Goal: Task Accomplishment & Management: Use online tool/utility

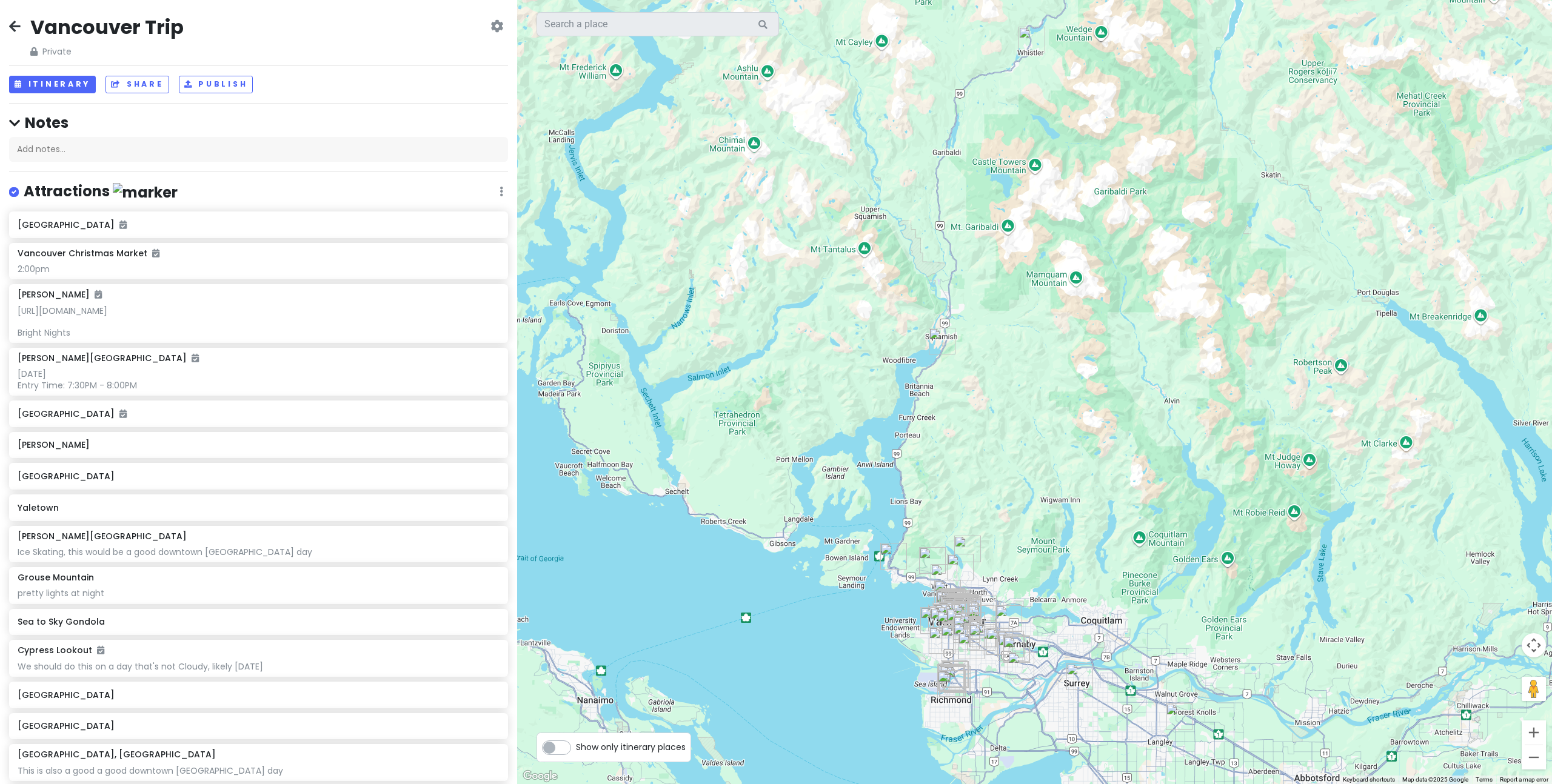
click at [18, 29] on icon at bounding box center [15, 26] width 12 height 10
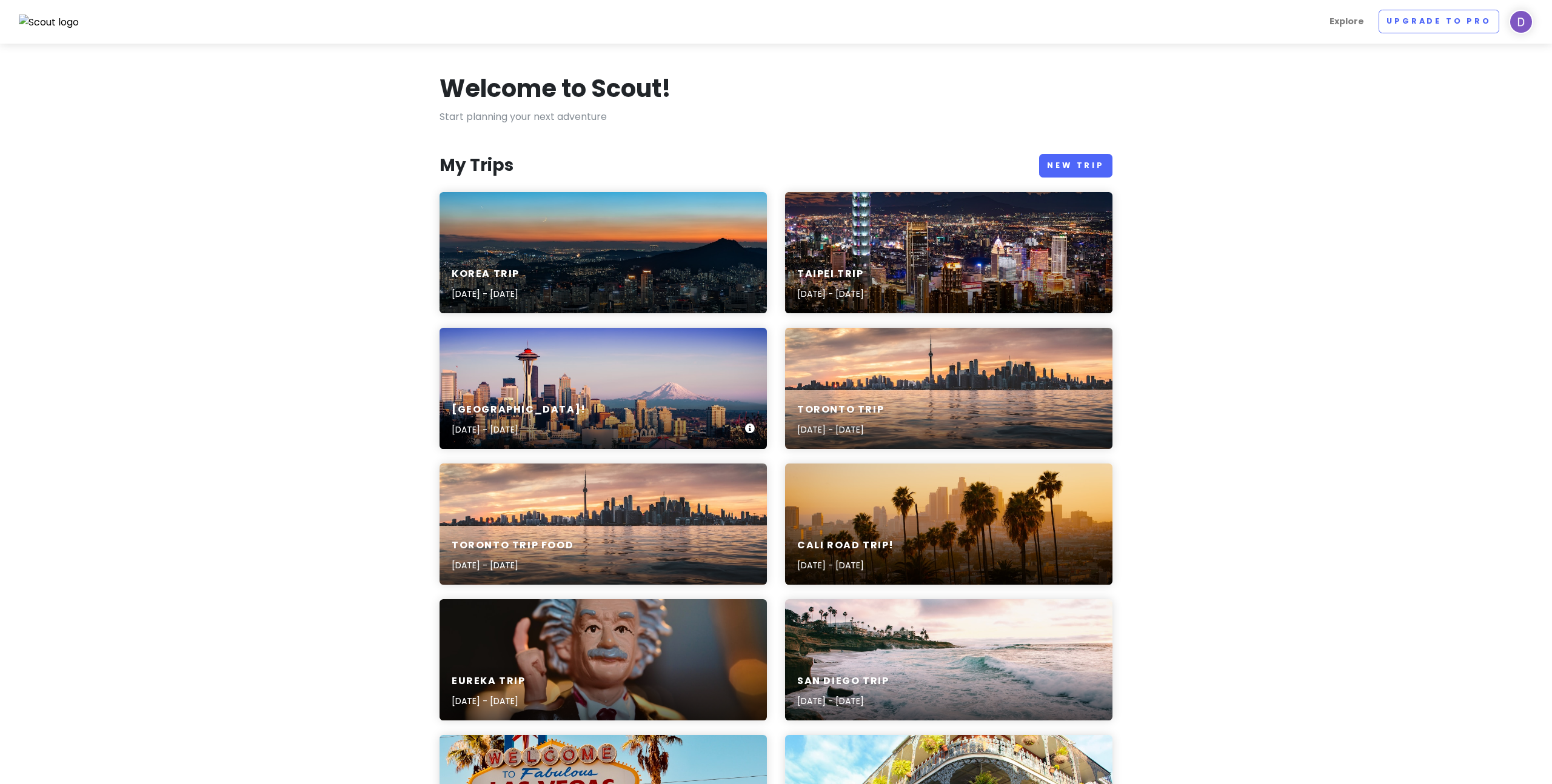
click at [683, 371] on div "[GEOGRAPHIC_DATA]! [DATE] - [DATE]" at bounding box center [603, 388] width 328 height 121
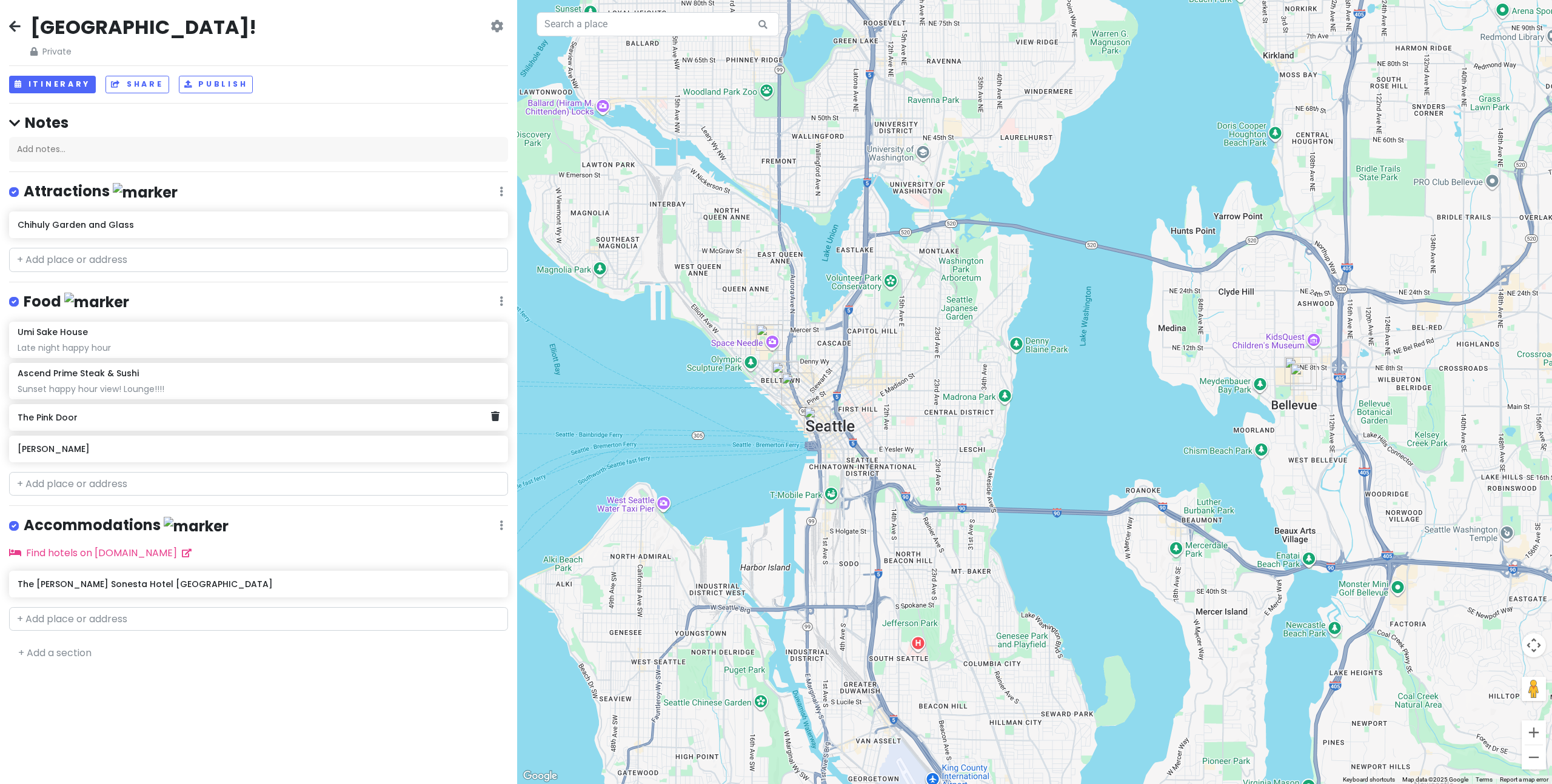
click at [225, 419] on h6 "The Pink Door" at bounding box center [254, 417] width 474 height 11
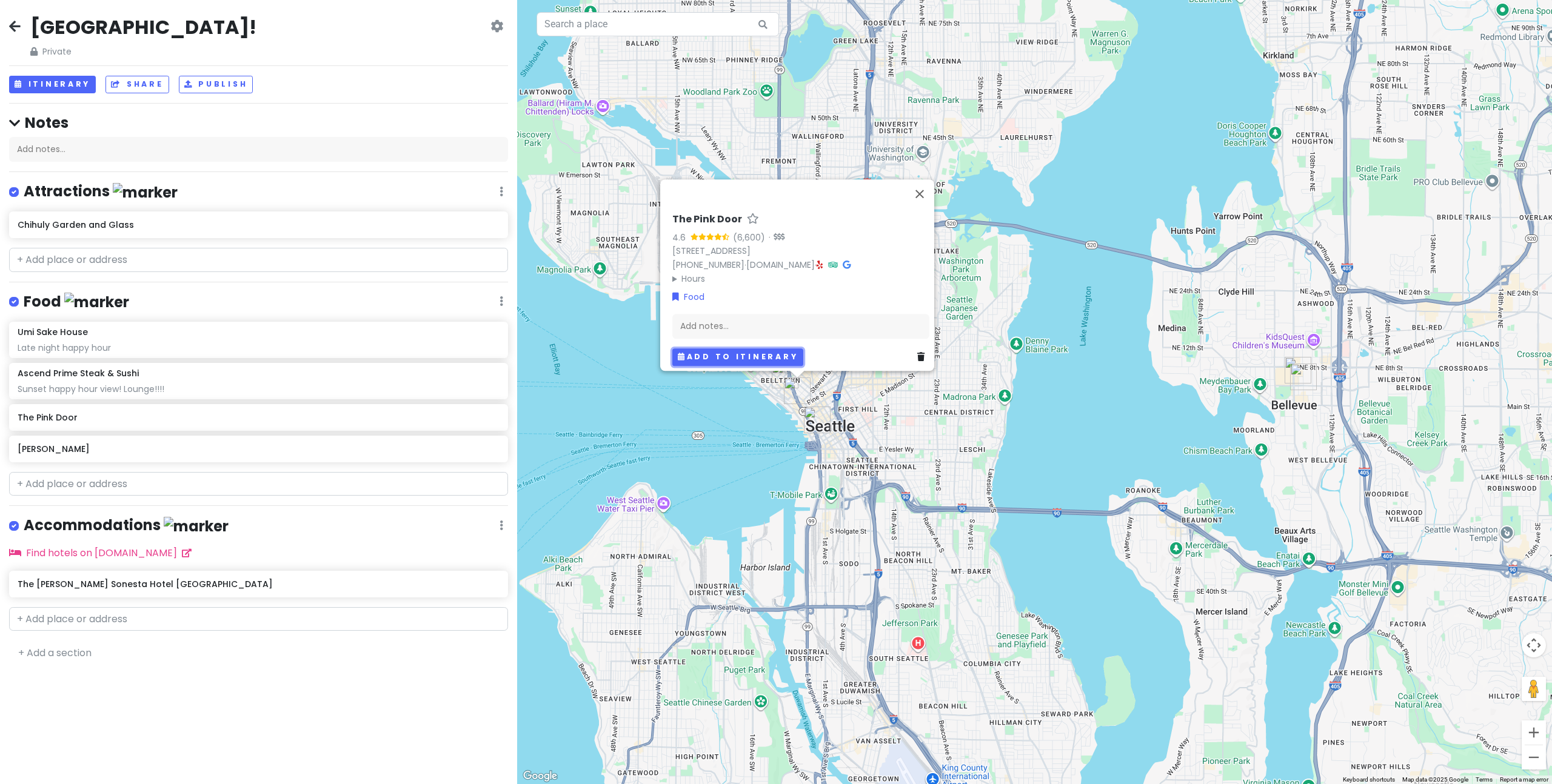
click at [709, 354] on button "Add to itinerary" at bounding box center [737, 357] width 131 height 17
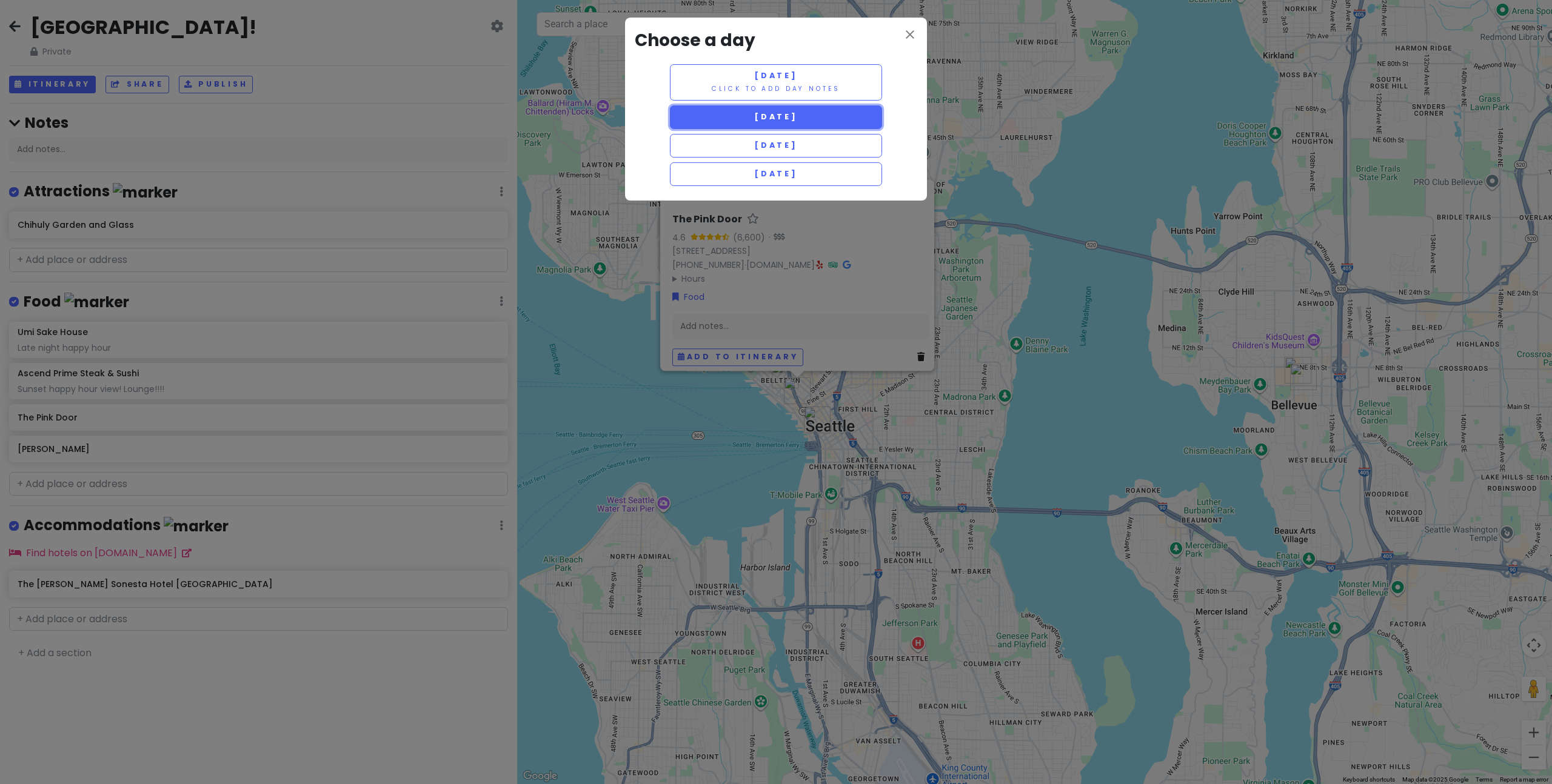
click at [773, 112] on span "[DATE]" at bounding box center [776, 116] width 44 height 11
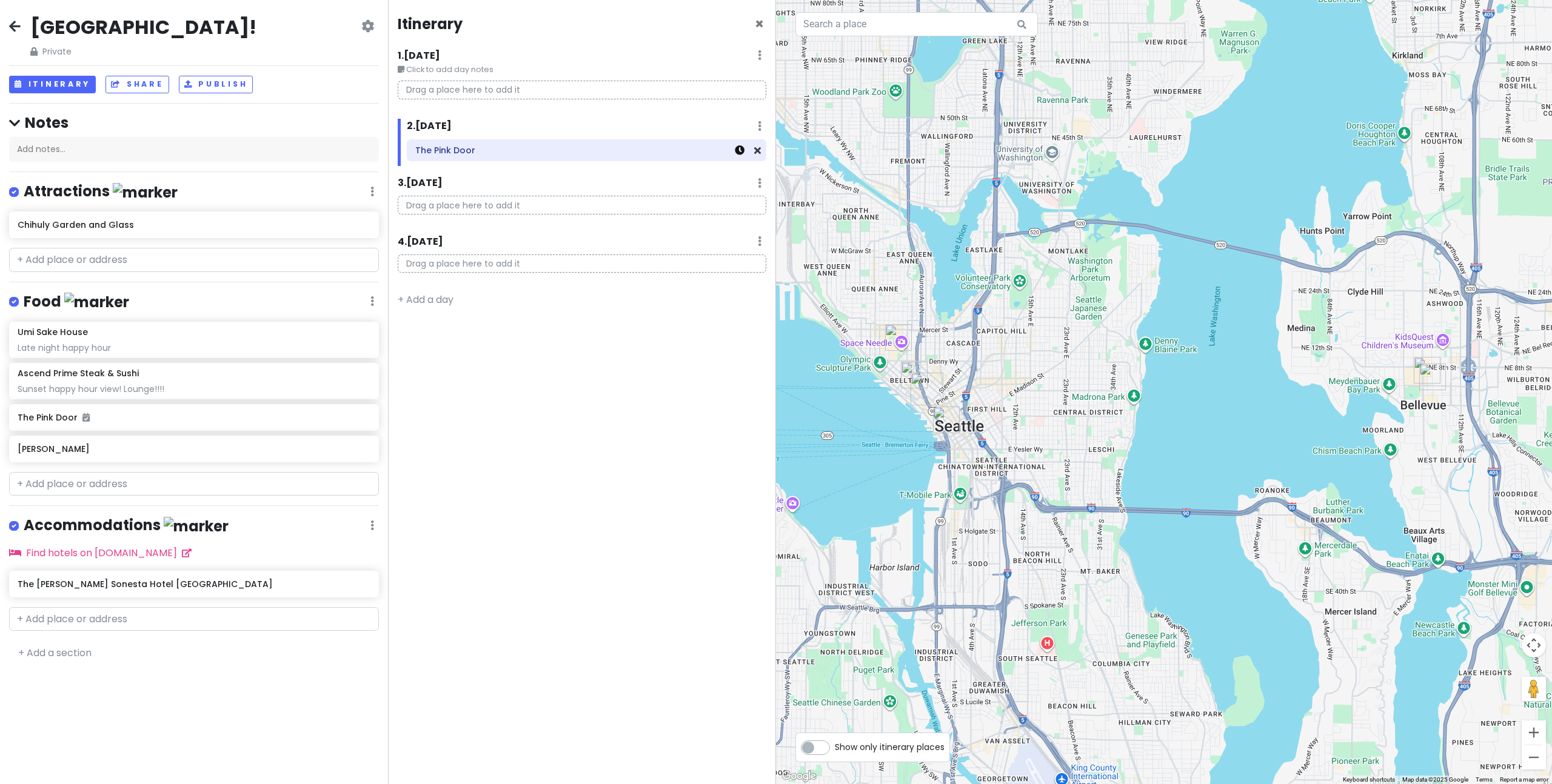
click at [741, 150] on icon at bounding box center [740, 150] width 10 height 10
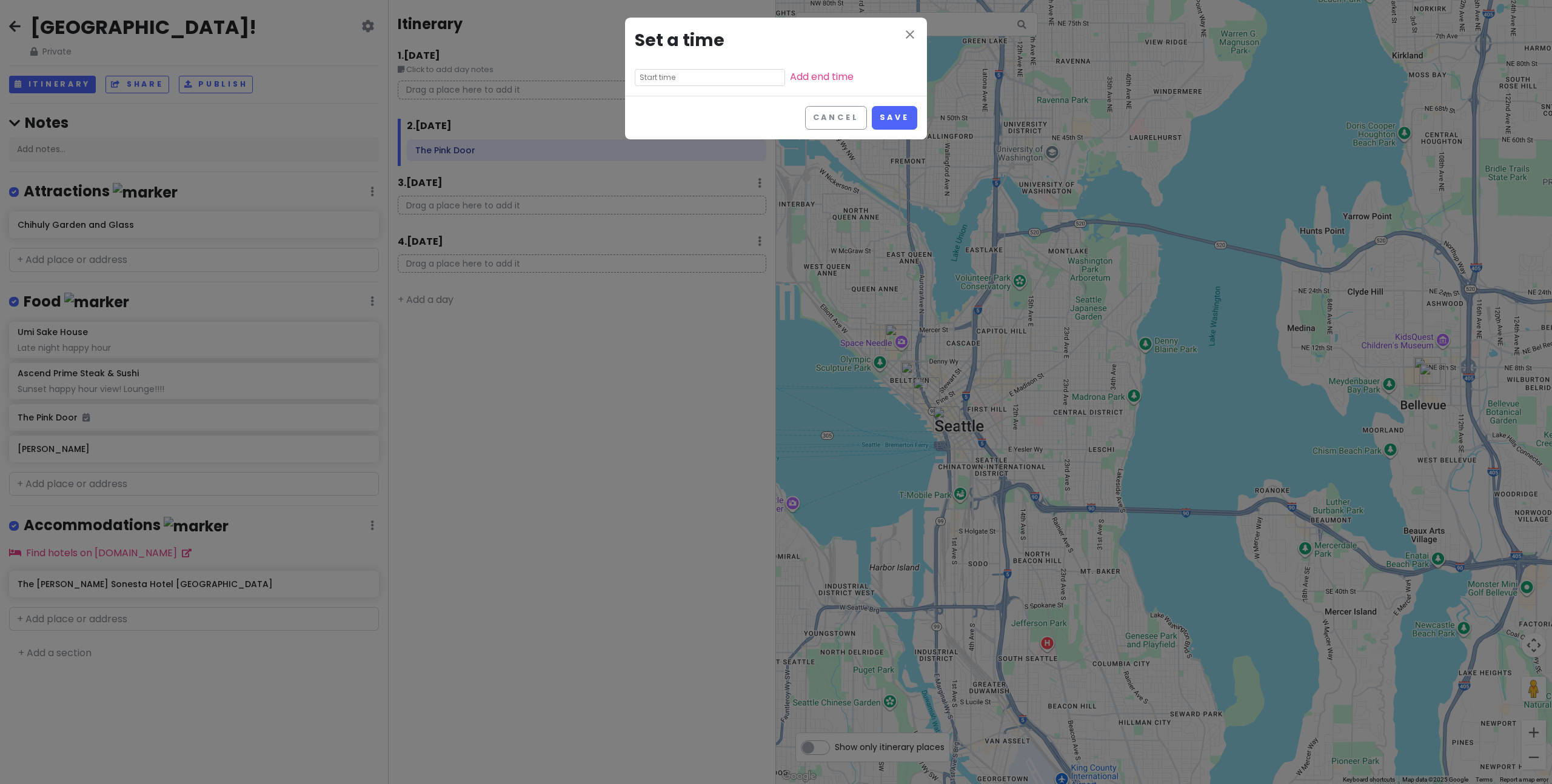
click at [697, 80] on input "text" at bounding box center [709, 77] width 150 height 17
click at [650, 163] on li "11" at bounding box center [652, 167] width 33 height 15
type input "11:55 am"
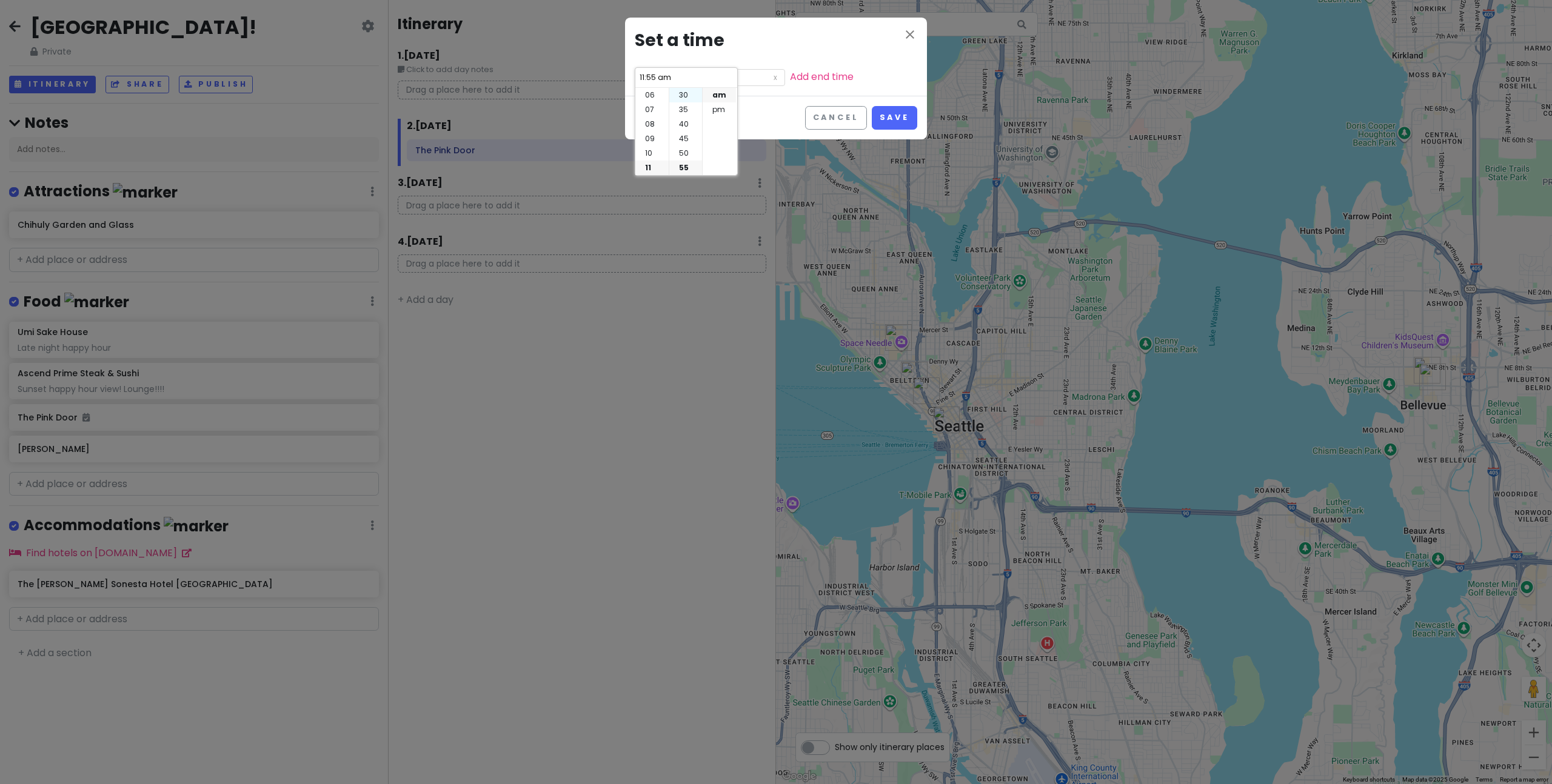
click at [690, 99] on li "30" at bounding box center [686, 95] width 33 height 15
type input "11:30 am"
click at [716, 92] on li "am" at bounding box center [719, 95] width 33 height 15
click at [893, 110] on button "Save" at bounding box center [893, 118] width 45 height 23
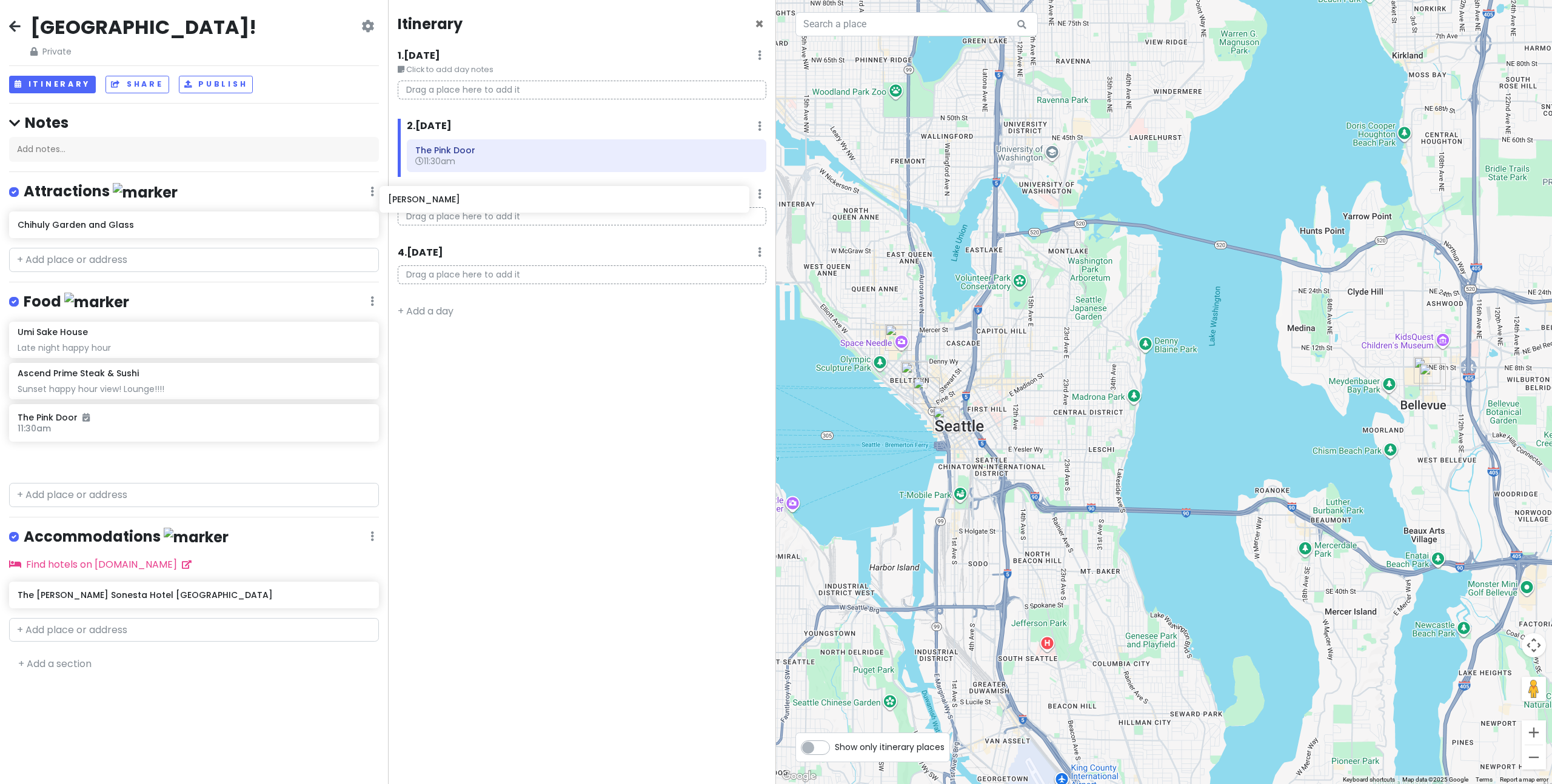
drag, startPoint x: 200, startPoint y: 455, endPoint x: 571, endPoint y: 196, distance: 452.5
click at [571, 196] on div "[GEOGRAPHIC_DATA]! Private Change Dates Make a Copy Delete Trip Go Pro ⚡️ Give …" at bounding box center [776, 392] width 1552 height 784
drag, startPoint x: 326, startPoint y: 441, endPoint x: 593, endPoint y: 255, distance: 325.4
click at [593, 255] on div "[GEOGRAPHIC_DATA]! Private Change Dates Make a Copy Delete Trip Go Pro ⚡️ Give …" at bounding box center [776, 392] width 1552 height 784
drag, startPoint x: 176, startPoint y: 464, endPoint x: 594, endPoint y: 194, distance: 497.6
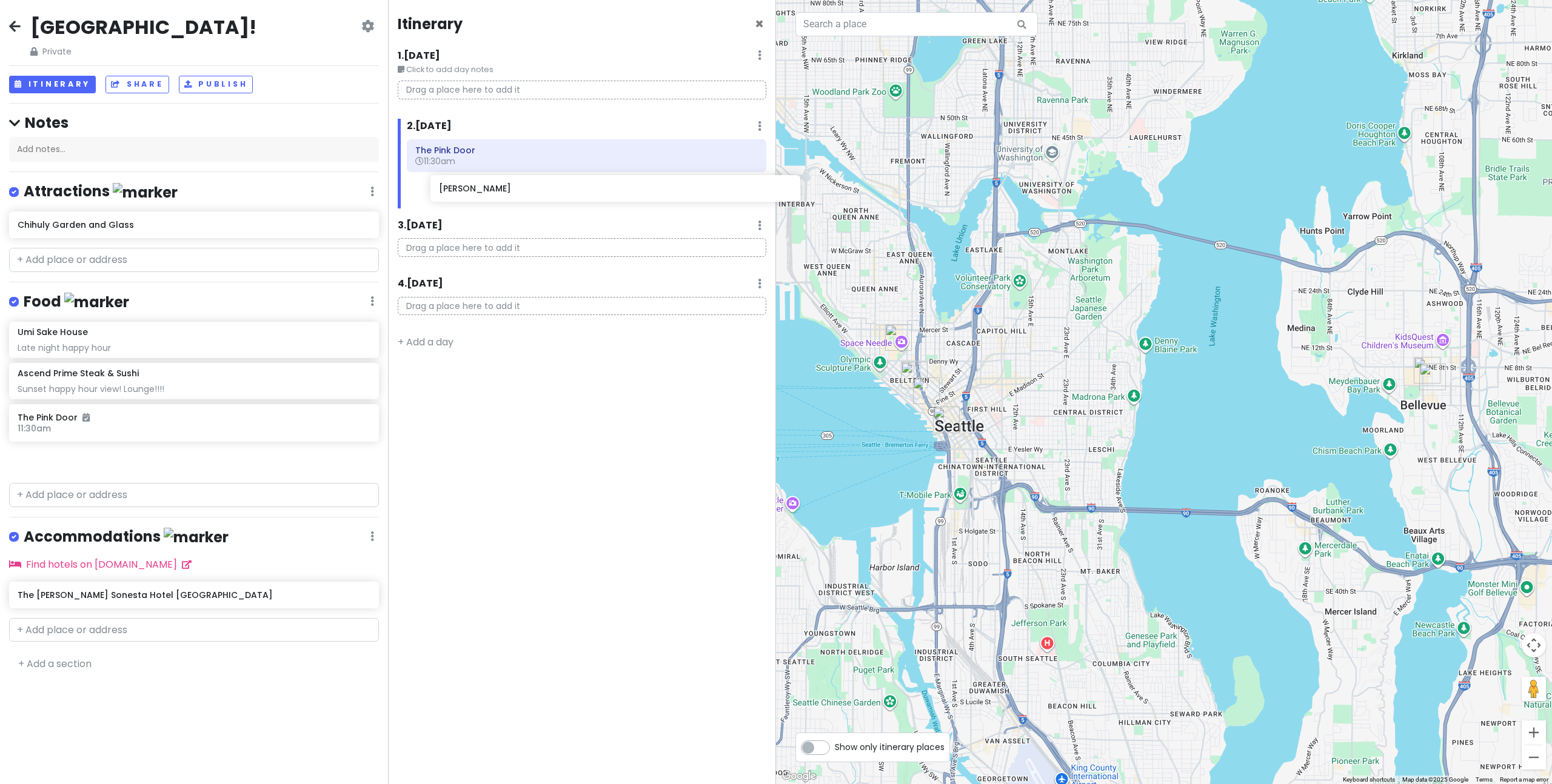
click at [594, 194] on div "[GEOGRAPHIC_DATA]! Private Change Dates Make a Copy Delete Trip Go Pro ⚡️ Give …" at bounding box center [776, 392] width 1552 height 784
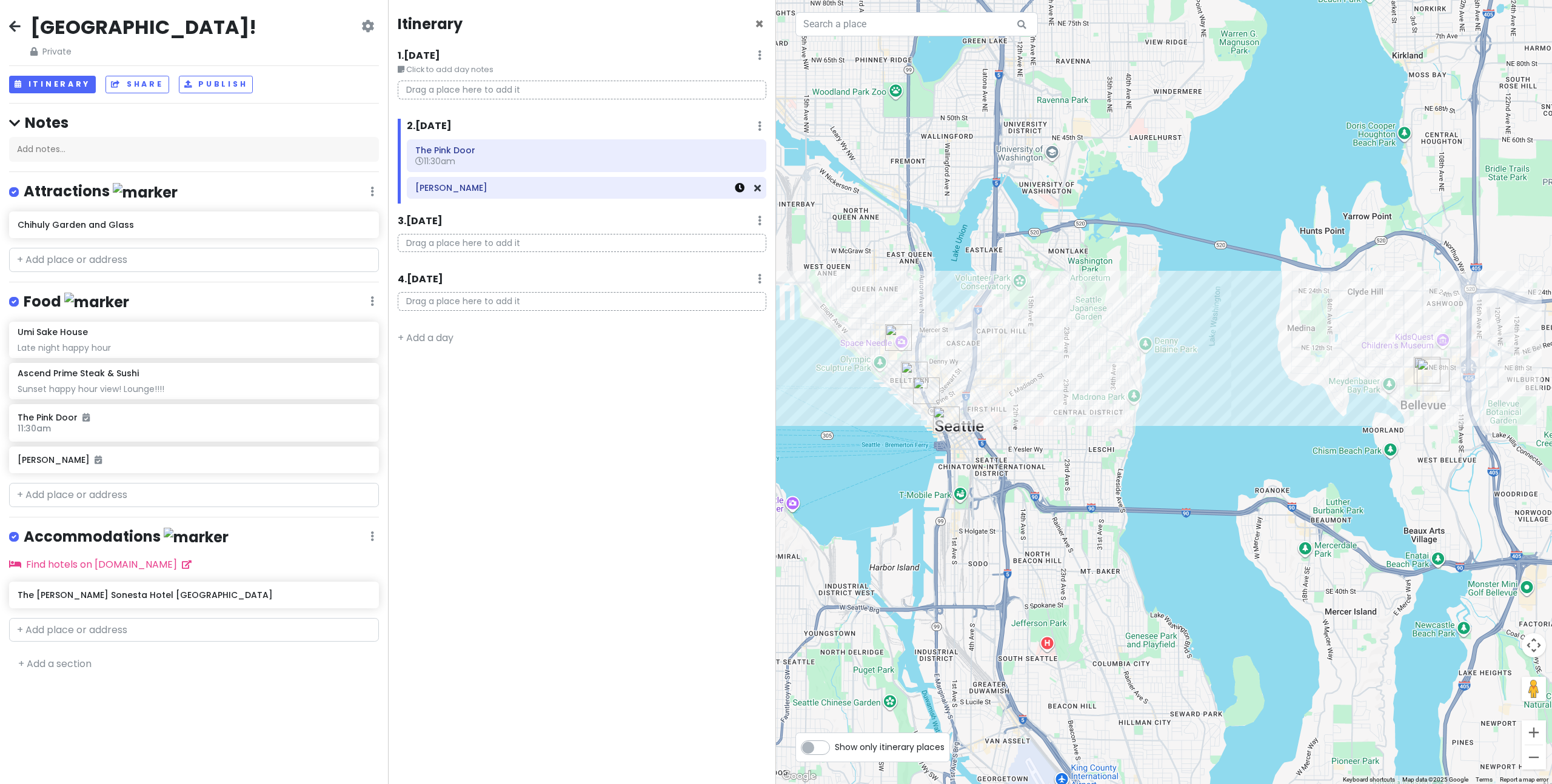
click at [739, 190] on icon at bounding box center [740, 188] width 10 height 10
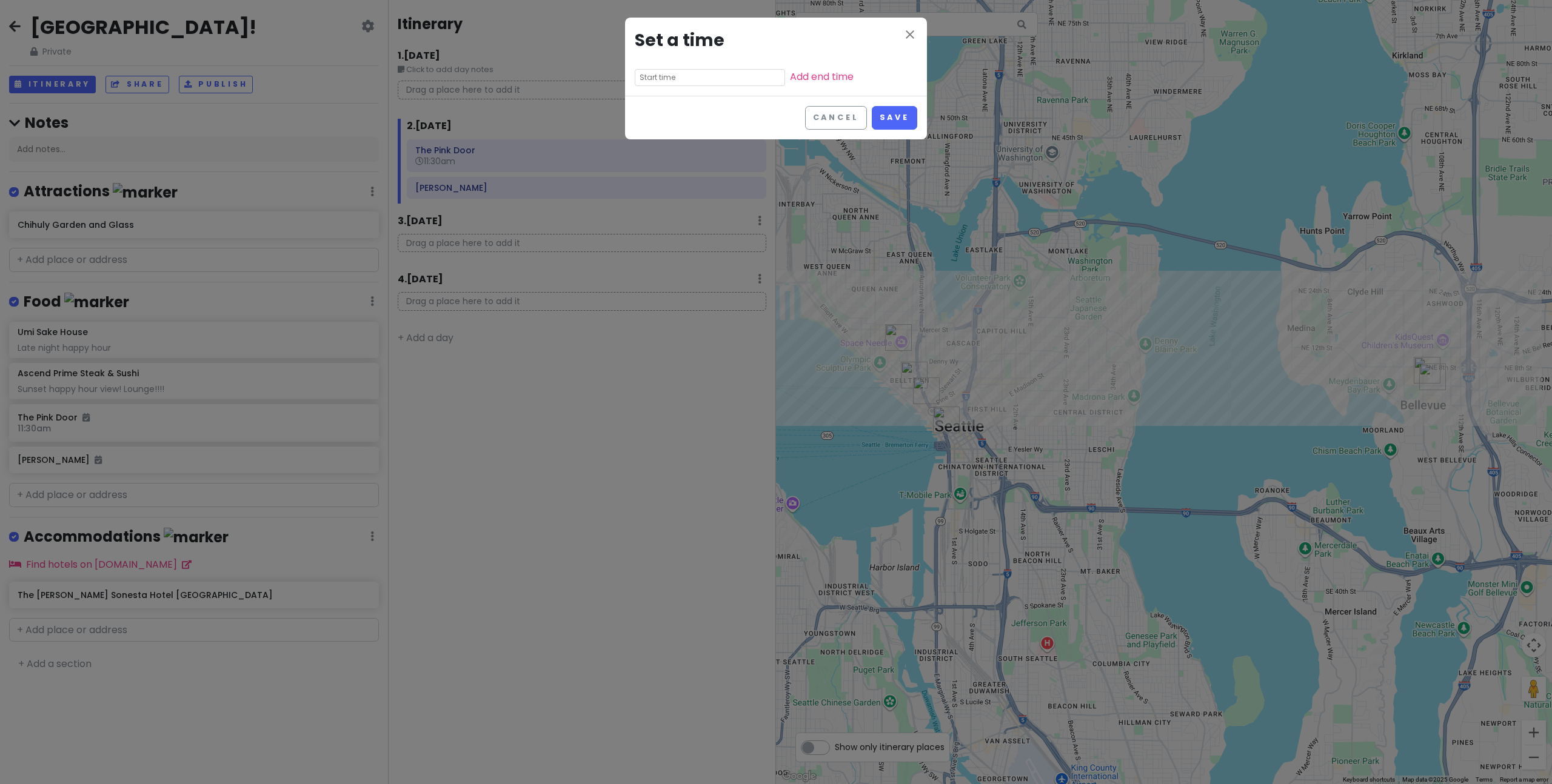
click at [688, 80] on input "text" at bounding box center [709, 77] width 150 height 17
click at [652, 114] on li "07" at bounding box center [652, 109] width 33 height 15
type input "7:55 am"
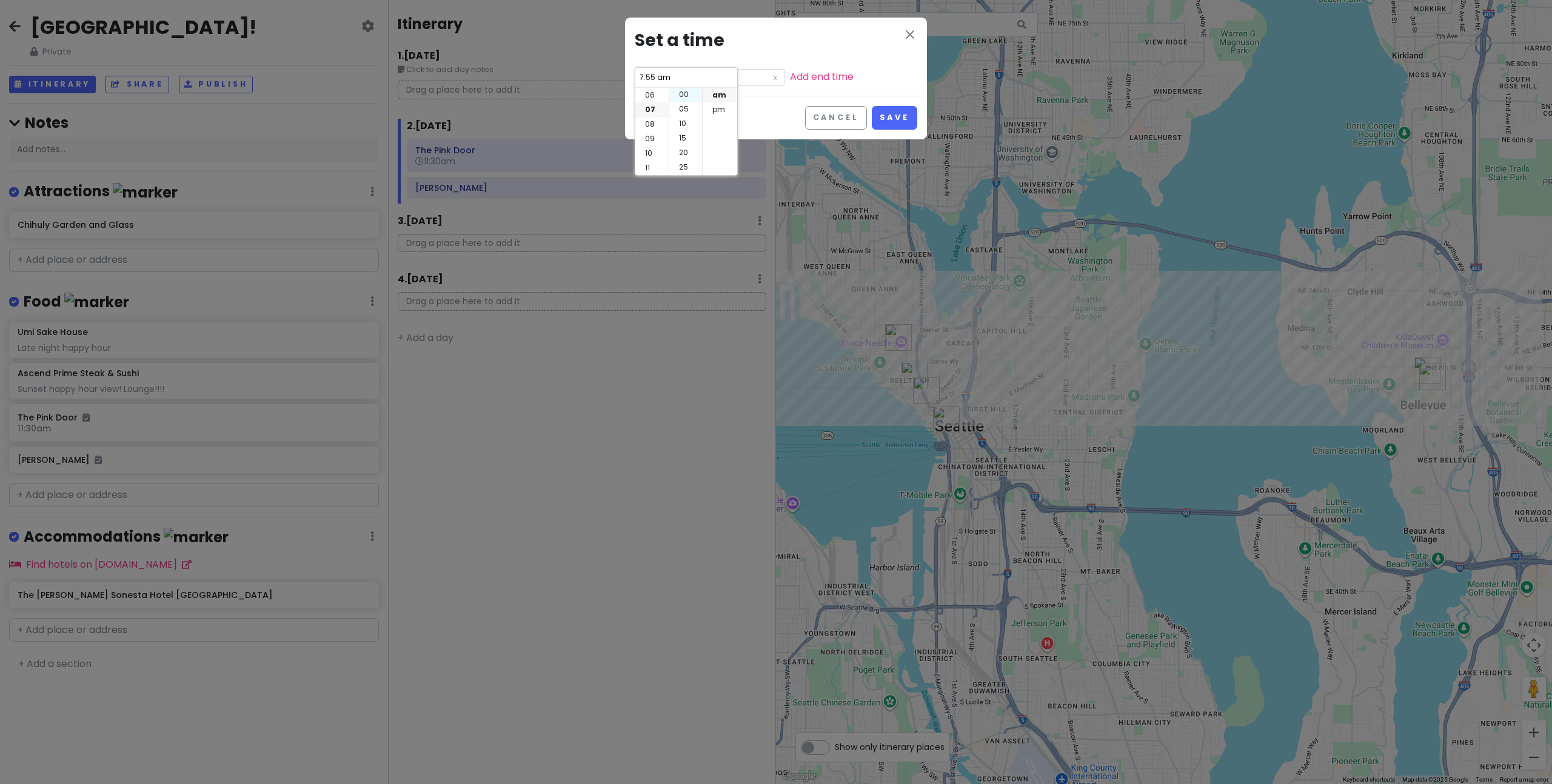
click at [685, 97] on li "00" at bounding box center [686, 94] width 33 height 15
type input "7:00 am"
click at [721, 108] on li "pm" at bounding box center [719, 109] width 33 height 15
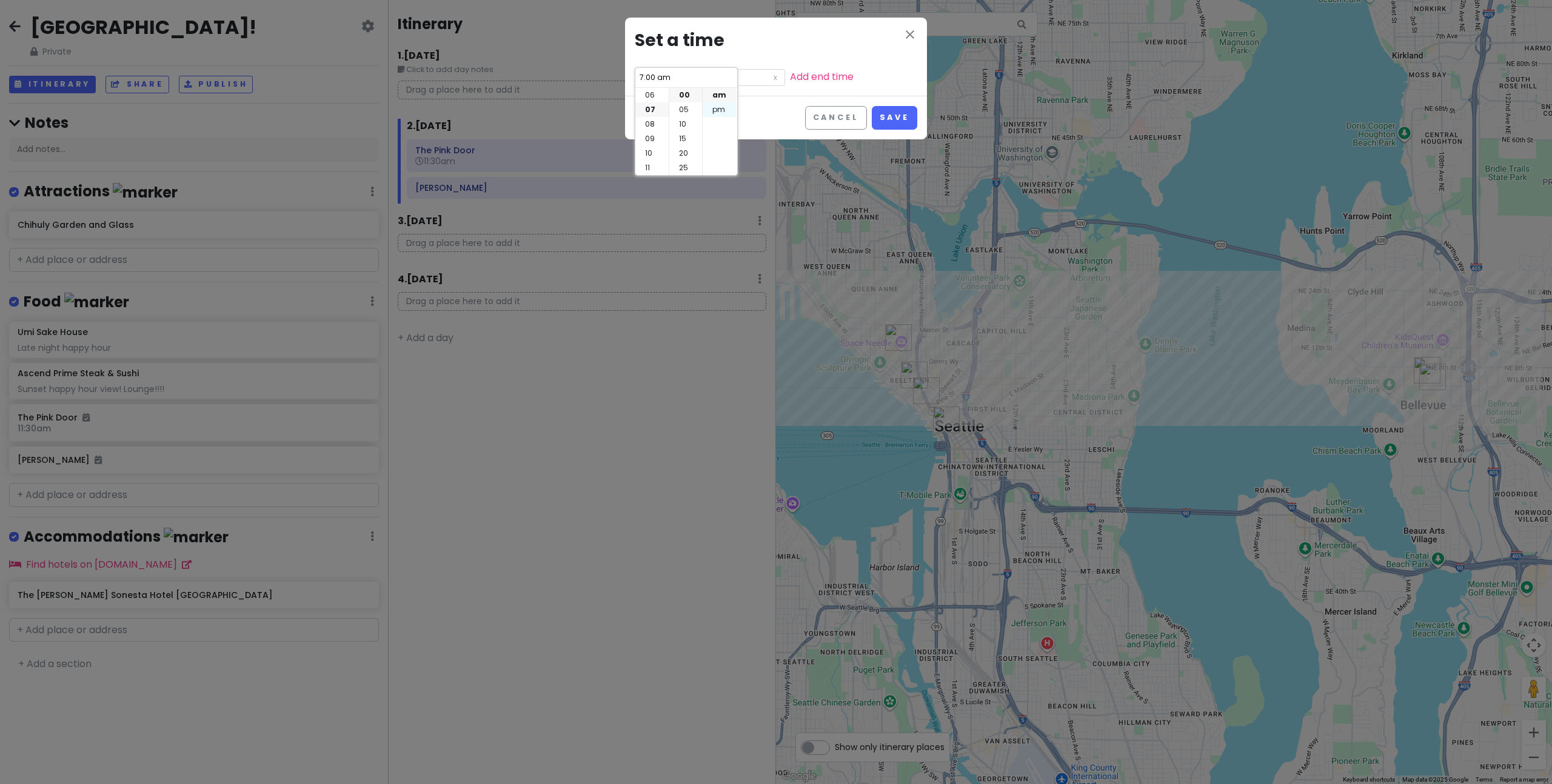
type input "7:00 pm"
click at [903, 116] on button "Save" at bounding box center [893, 118] width 45 height 23
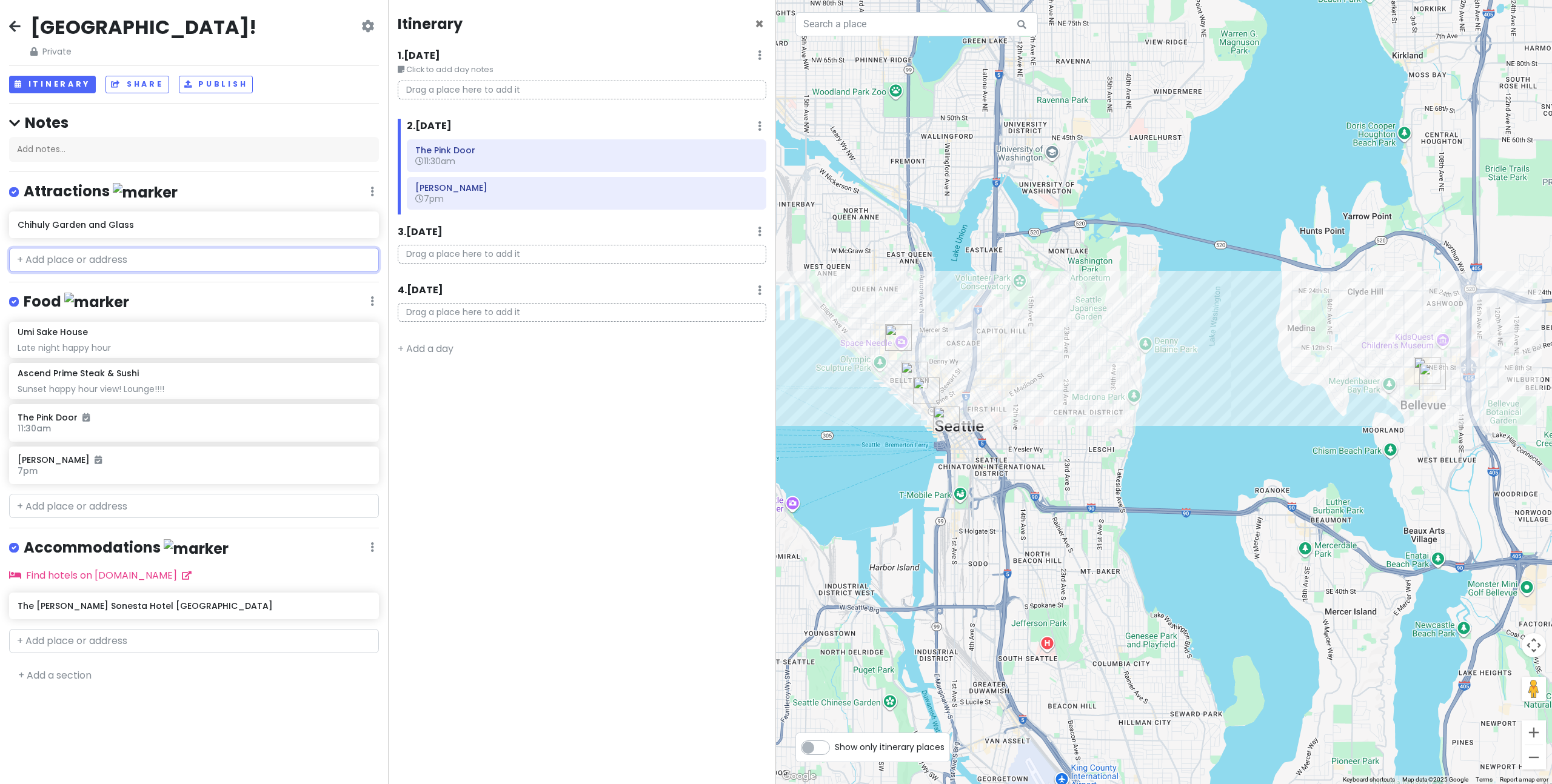
click at [213, 257] on input "text" at bounding box center [193, 259] width 369 height 24
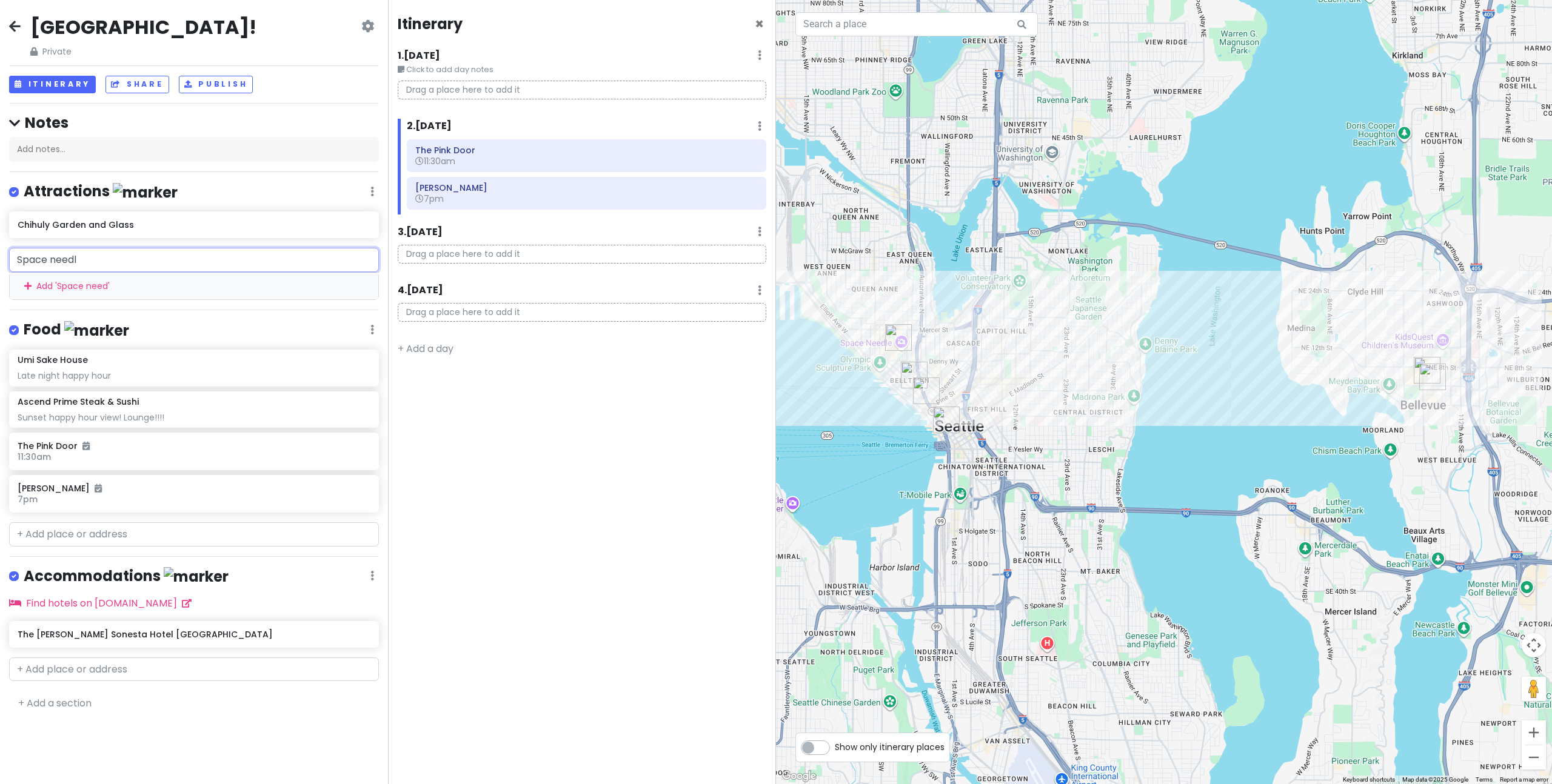
type input "Space needle"
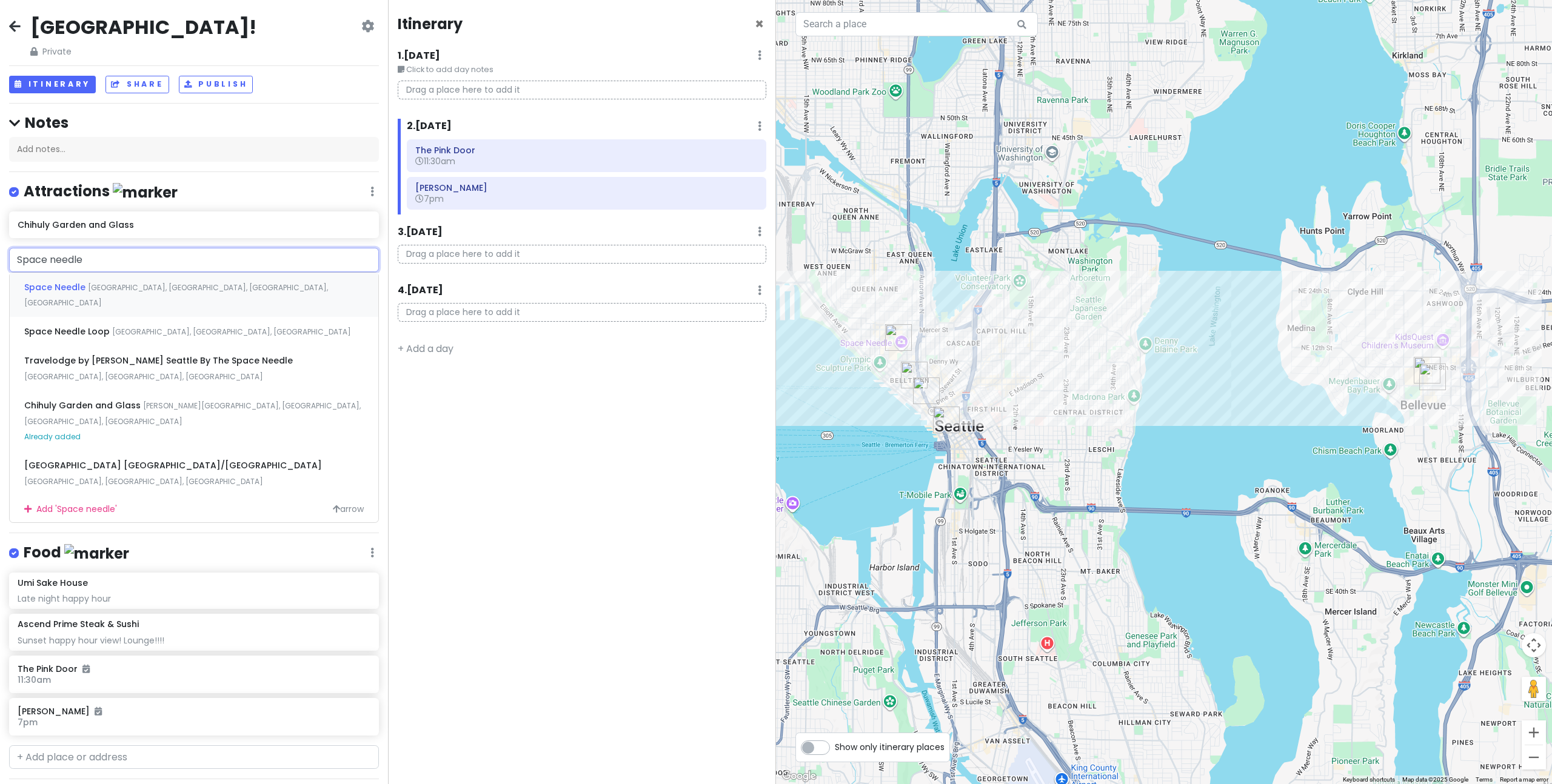
click at [170, 290] on span "[GEOGRAPHIC_DATA], [GEOGRAPHIC_DATA], [GEOGRAPHIC_DATA], [GEOGRAPHIC_DATA]" at bounding box center [176, 295] width 304 height 26
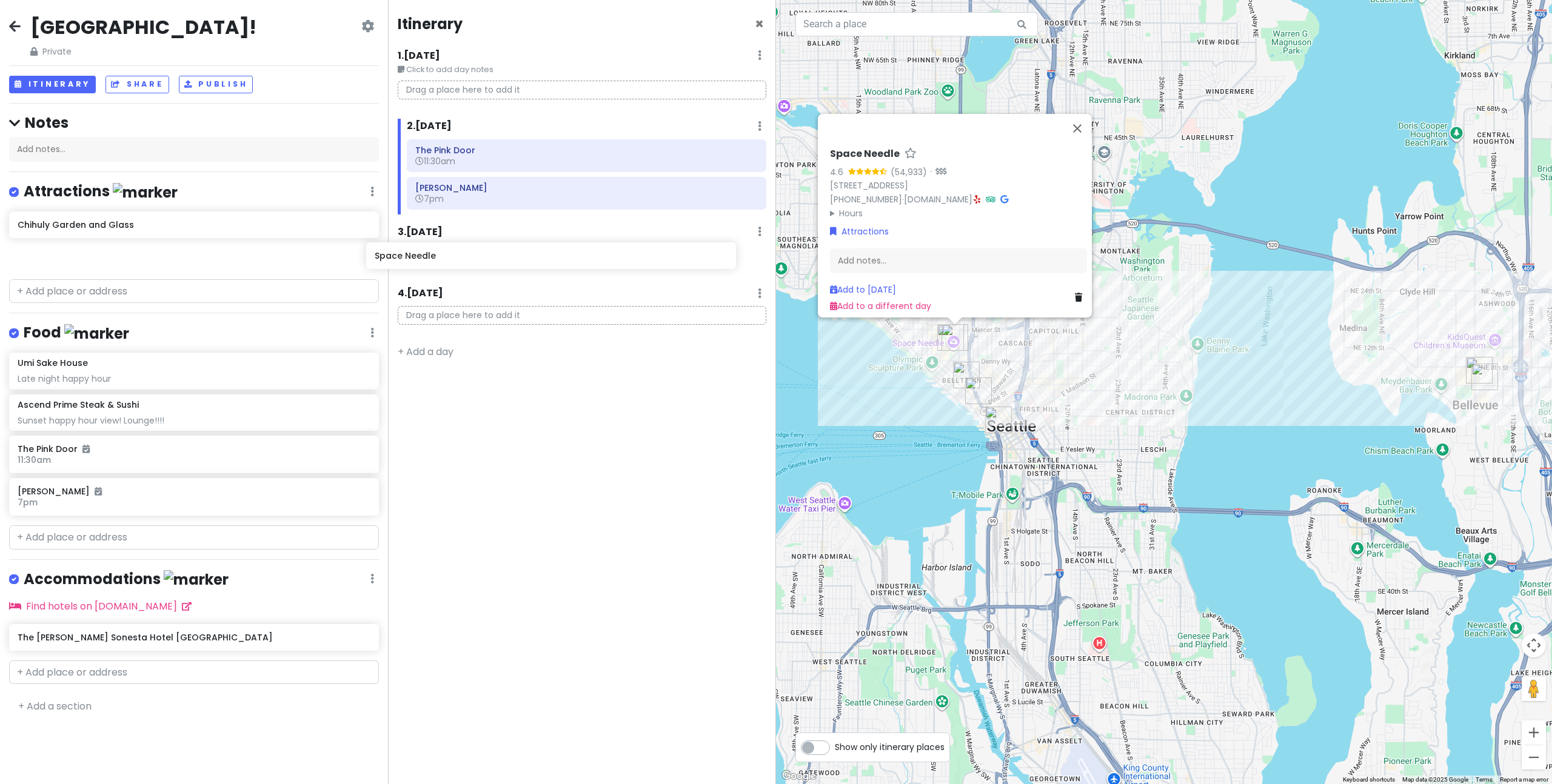
drag, startPoint x: 197, startPoint y: 259, endPoint x: 555, endPoint y: 260, distance: 358.0
click at [555, 260] on div "[GEOGRAPHIC_DATA]! Private Change Dates Make a Copy Delete Trip Go Pro ⚡️ Give …" at bounding box center [776, 392] width 1552 height 784
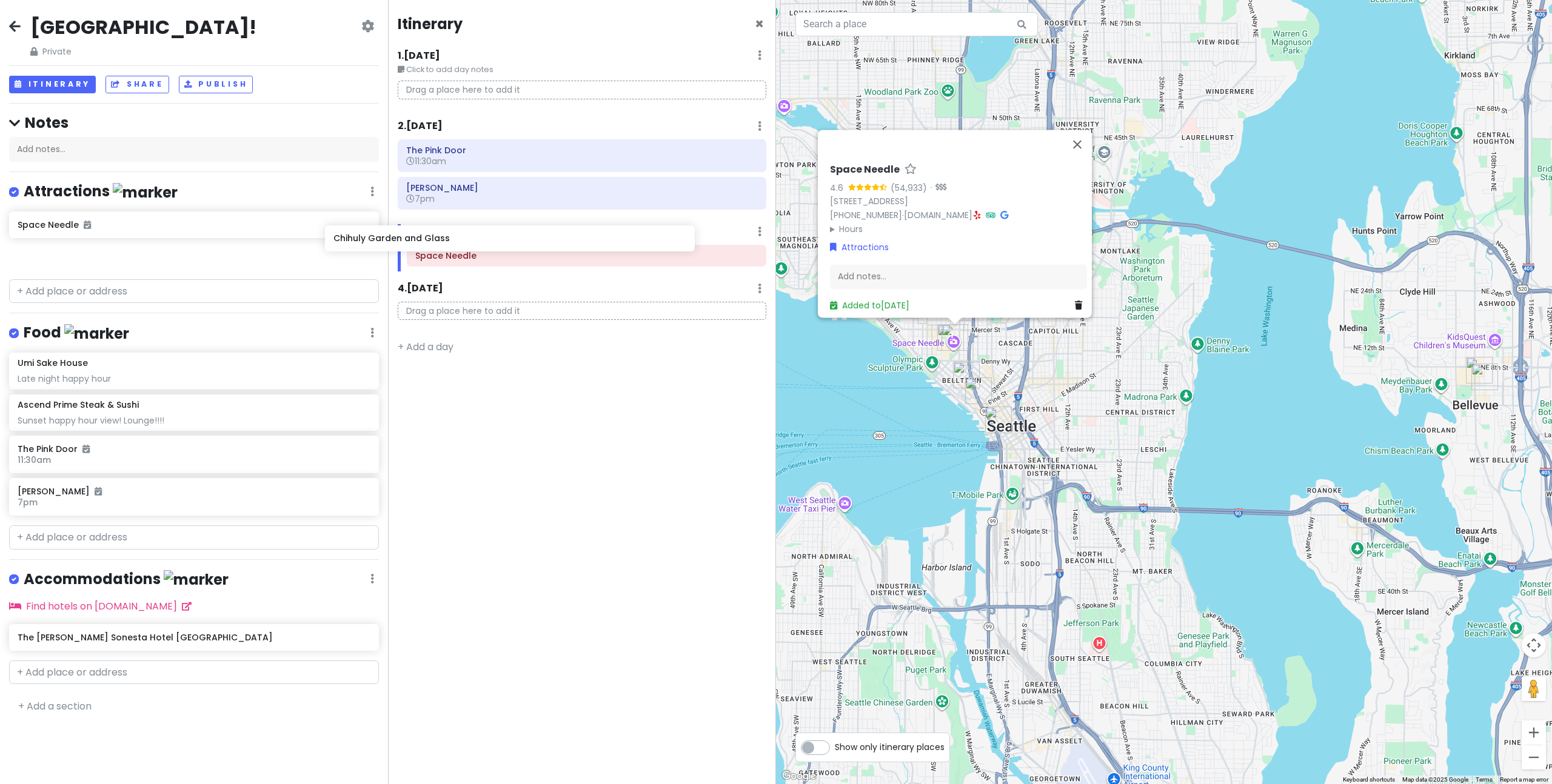
drag, startPoint x: 276, startPoint y: 224, endPoint x: 607, endPoint y: 238, distance: 331.3
click at [607, 238] on div "[GEOGRAPHIC_DATA]! Private Change Dates Make a Copy Delete Trip Go Pro ⚡️ Give …" at bounding box center [776, 392] width 1552 height 784
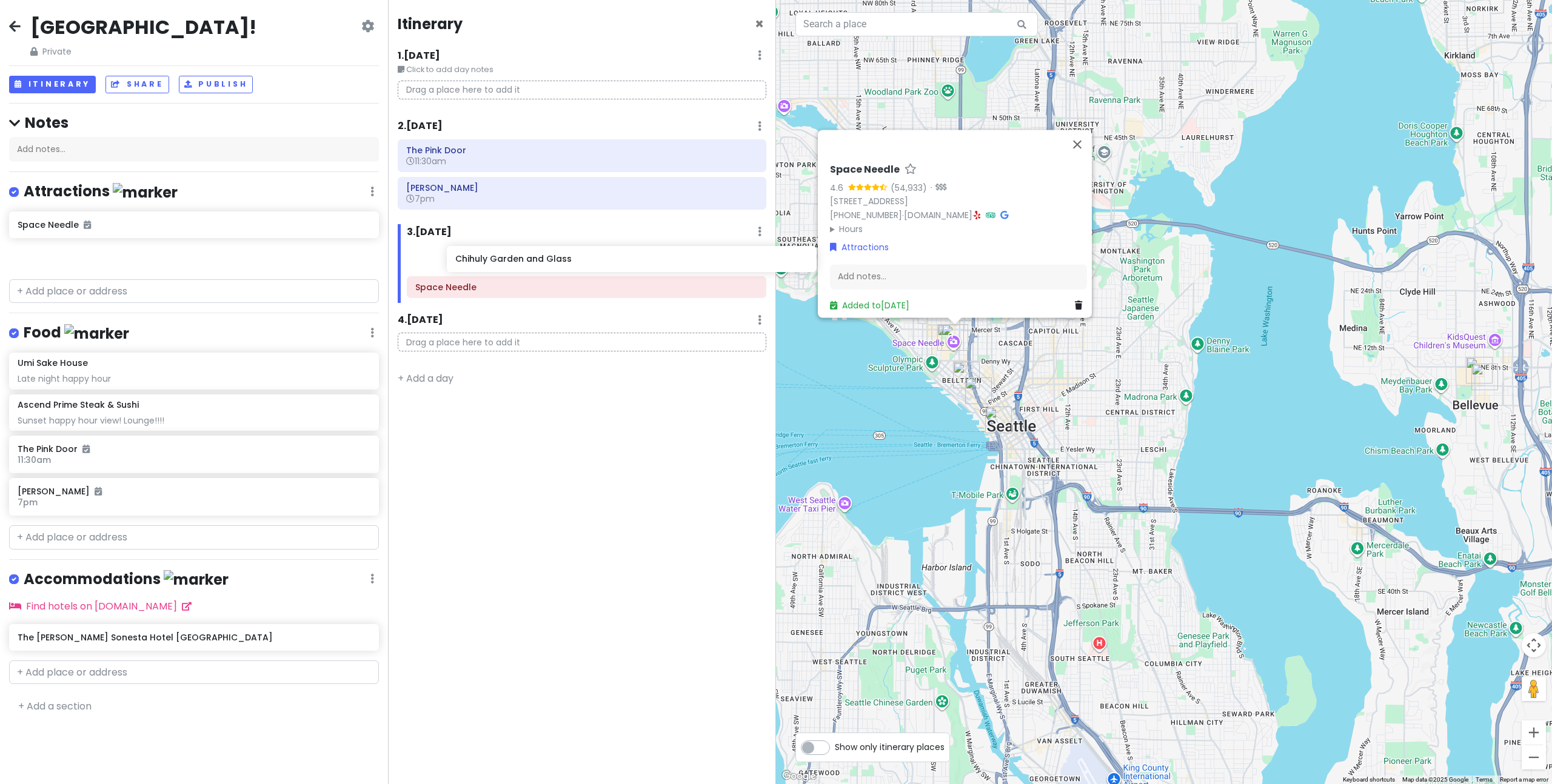
drag, startPoint x: 238, startPoint y: 221, endPoint x: 672, endPoint y: 256, distance: 435.4
click at [672, 256] on div "[GEOGRAPHIC_DATA]! Private Change Dates Make a Copy Delete Trip Go Pro ⚡️ Give …" at bounding box center [776, 392] width 1552 height 784
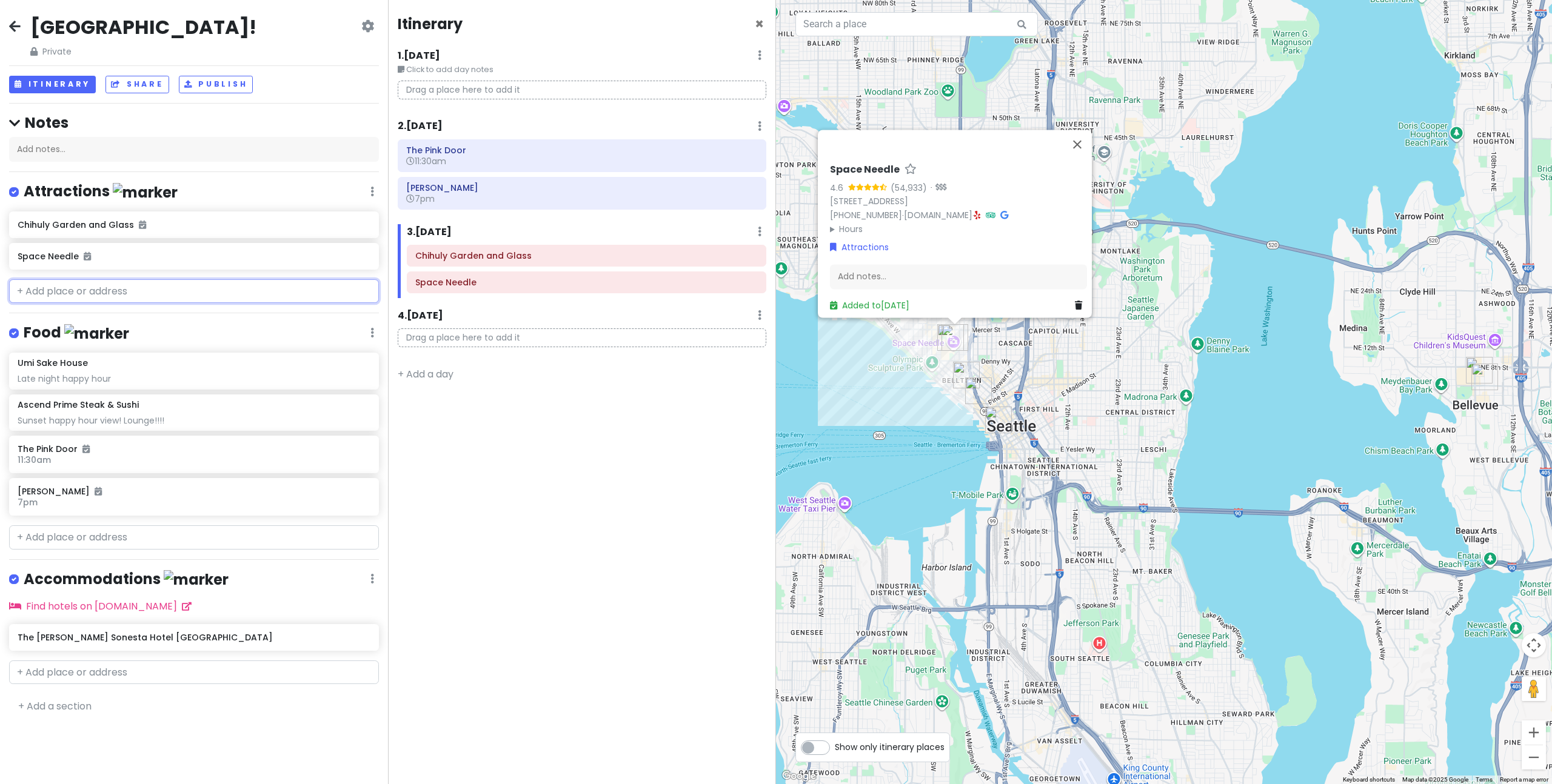
click at [240, 300] on input "text" at bounding box center [193, 291] width 369 height 24
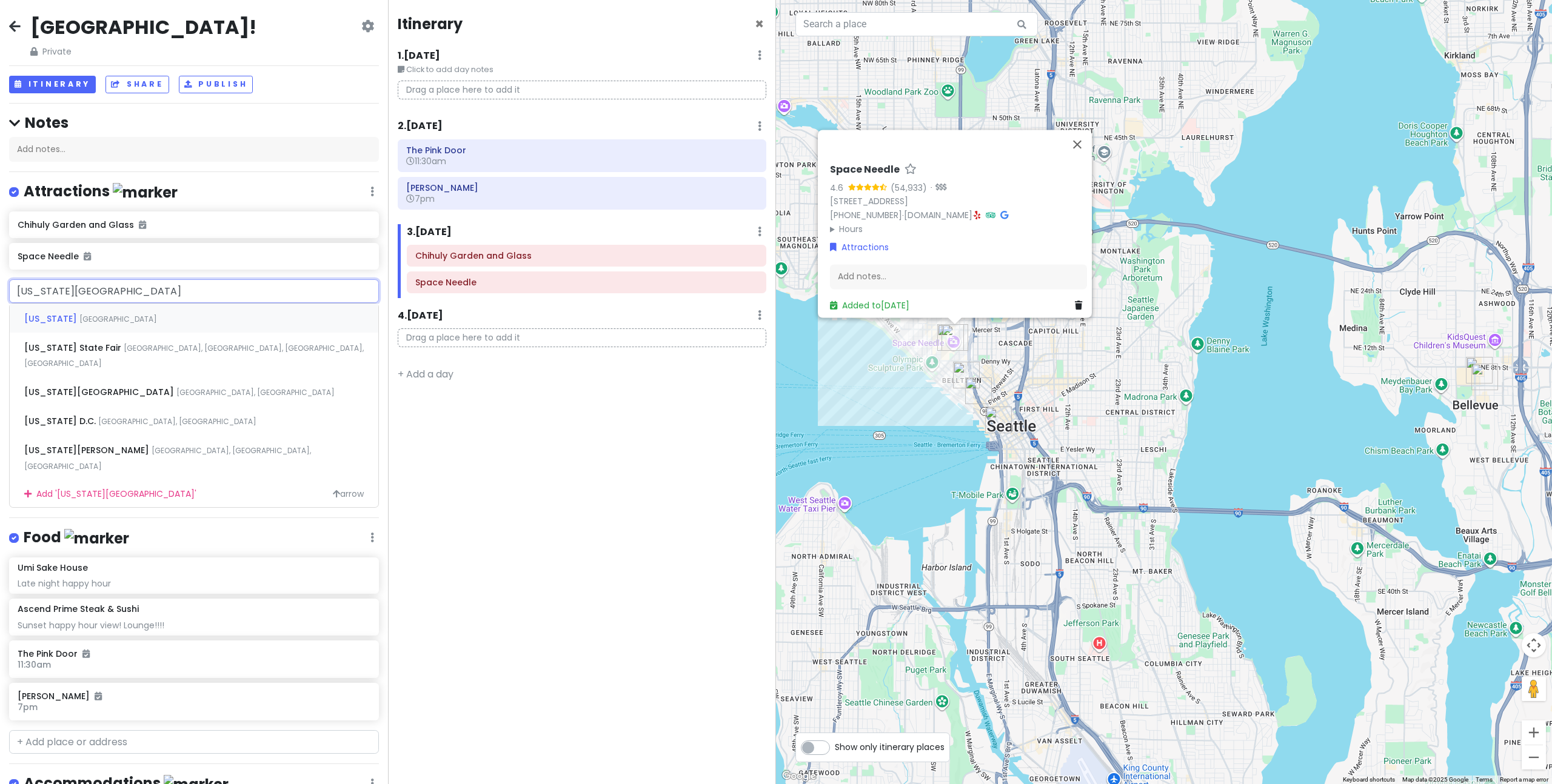
type input "[US_STATE][GEOGRAPHIC_DATA]"
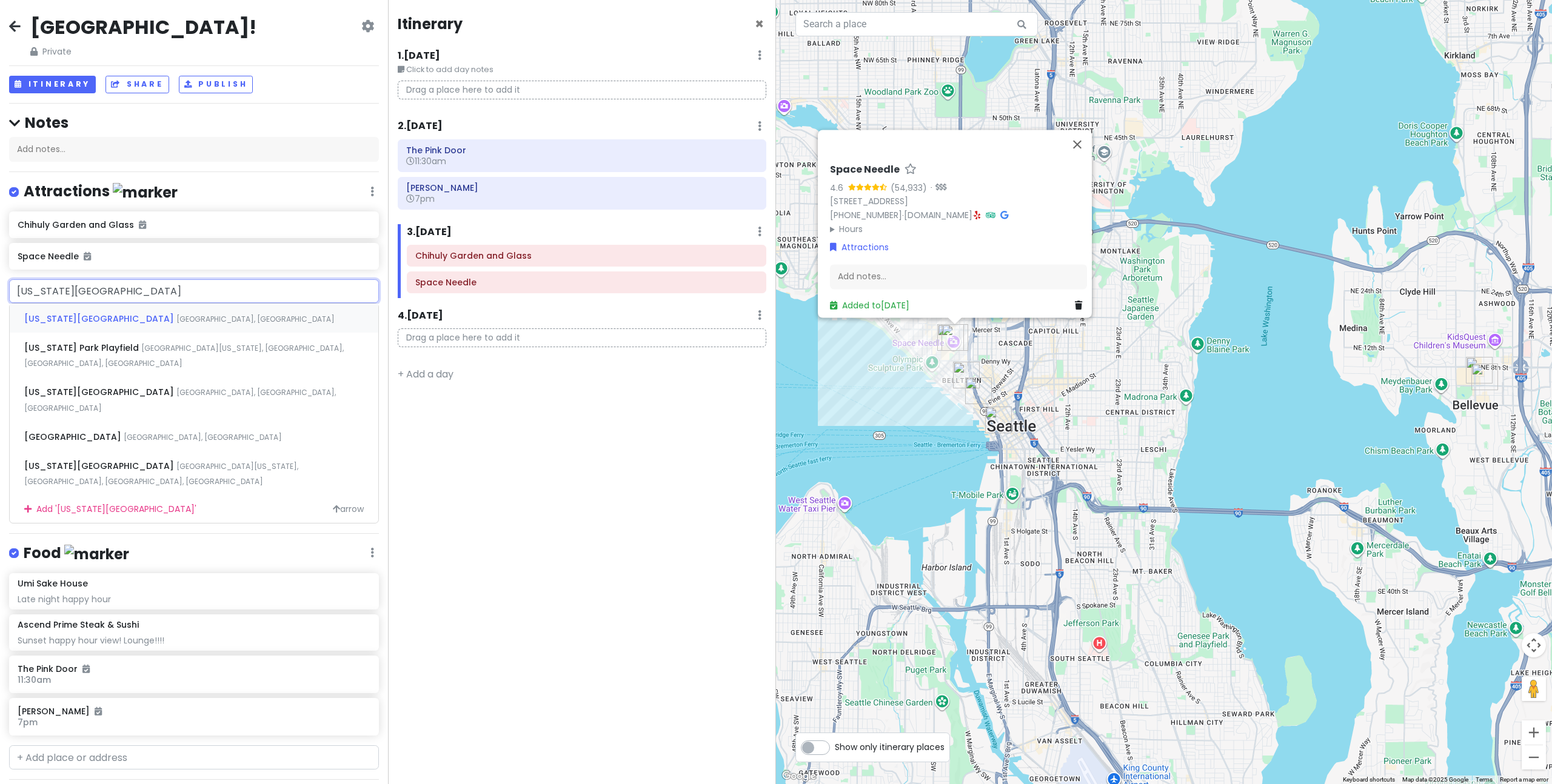
click at [242, 310] on div "[US_STATE][GEOGRAPHIC_DATA], [GEOGRAPHIC_DATA]" at bounding box center [193, 318] width 368 height 29
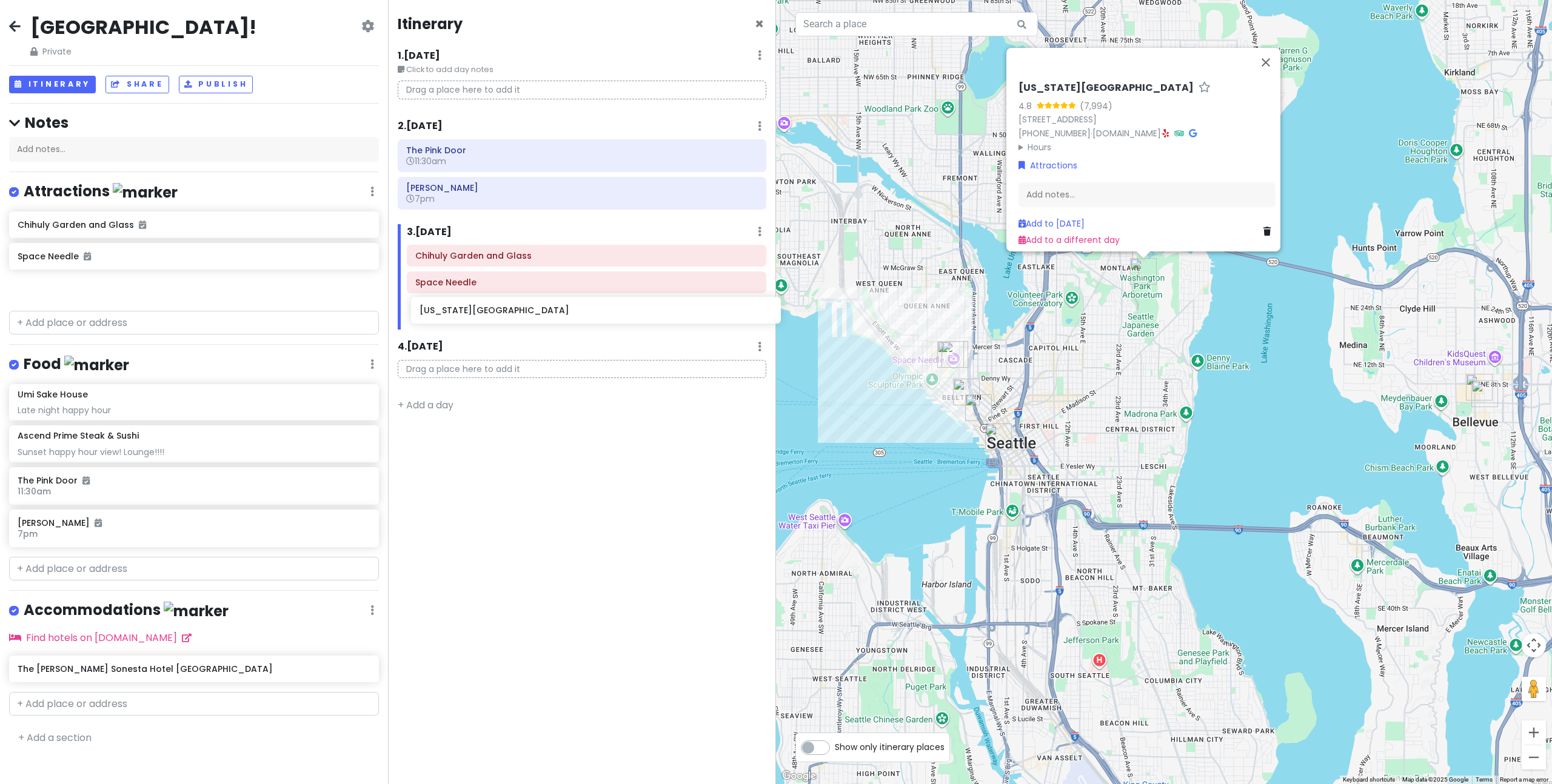
drag, startPoint x: 178, startPoint y: 294, endPoint x: 579, endPoint y: 317, distance: 401.7
click at [579, 317] on div "[GEOGRAPHIC_DATA]! Private Change Dates Make a Copy Delete Trip Go Pro ⚡️ Give …" at bounding box center [776, 392] width 1552 height 784
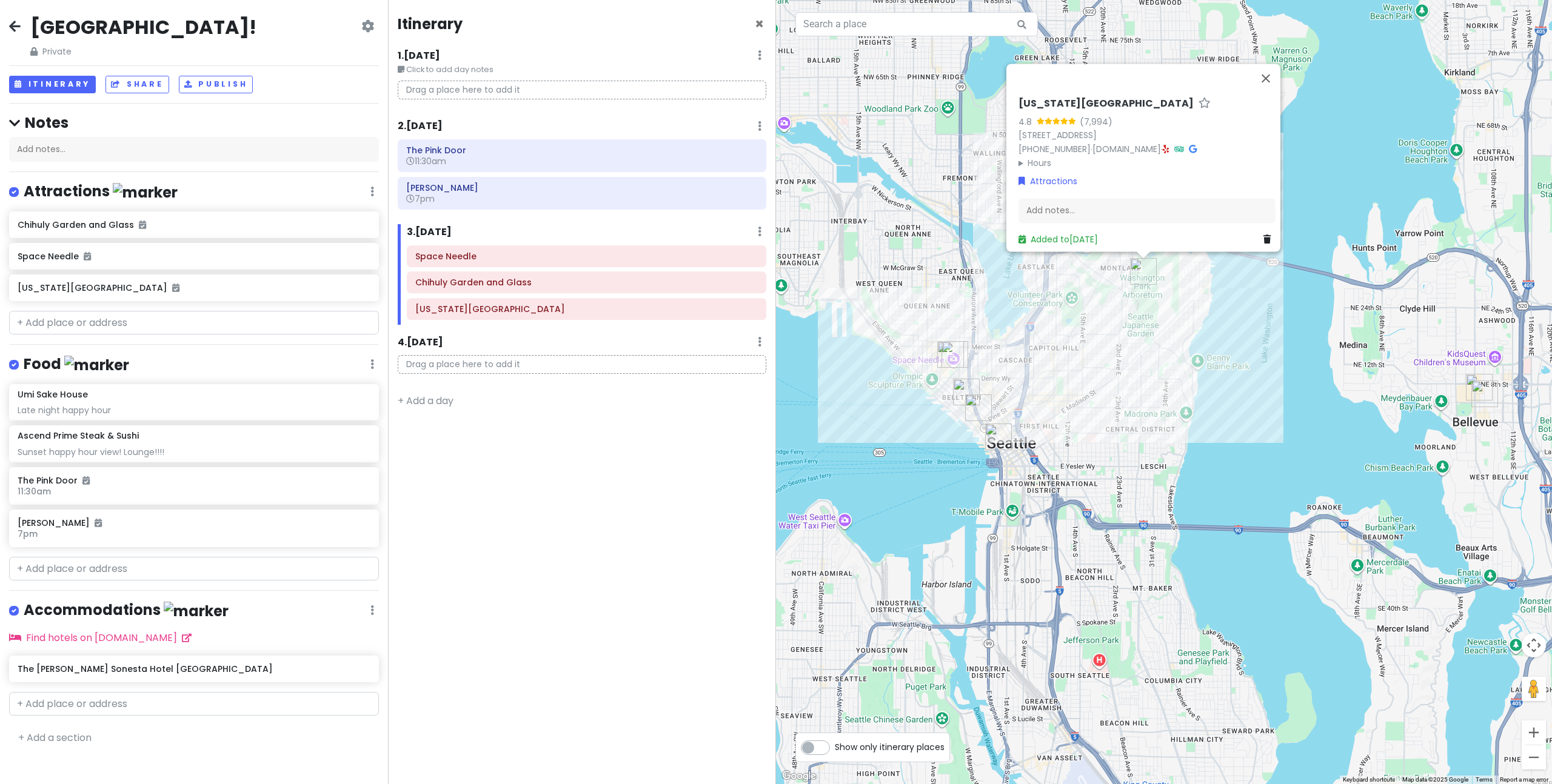
drag, startPoint x: 591, startPoint y: 281, endPoint x: 591, endPoint y: 255, distance: 26.0
click at [591, 255] on div "Chihuly Garden and Glass Space [GEOGRAPHIC_DATA][US_STATE]" at bounding box center [586, 284] width 378 height 80
click at [739, 255] on icon at bounding box center [740, 256] width 10 height 10
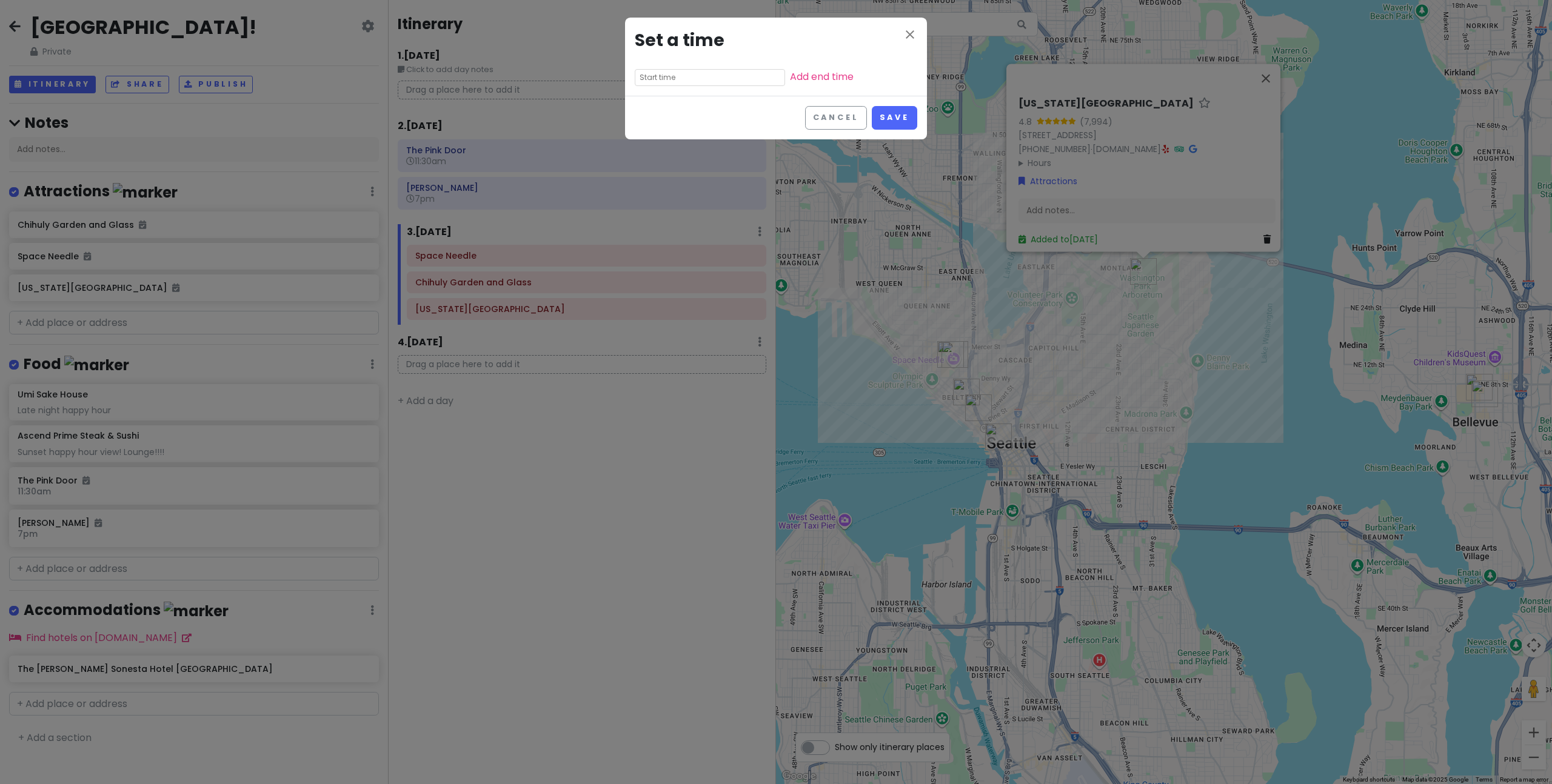
click at [704, 79] on input "text" at bounding box center [709, 77] width 150 height 17
click at [646, 139] on li "09" at bounding box center [652, 138] width 33 height 15
type input "9:55 am"
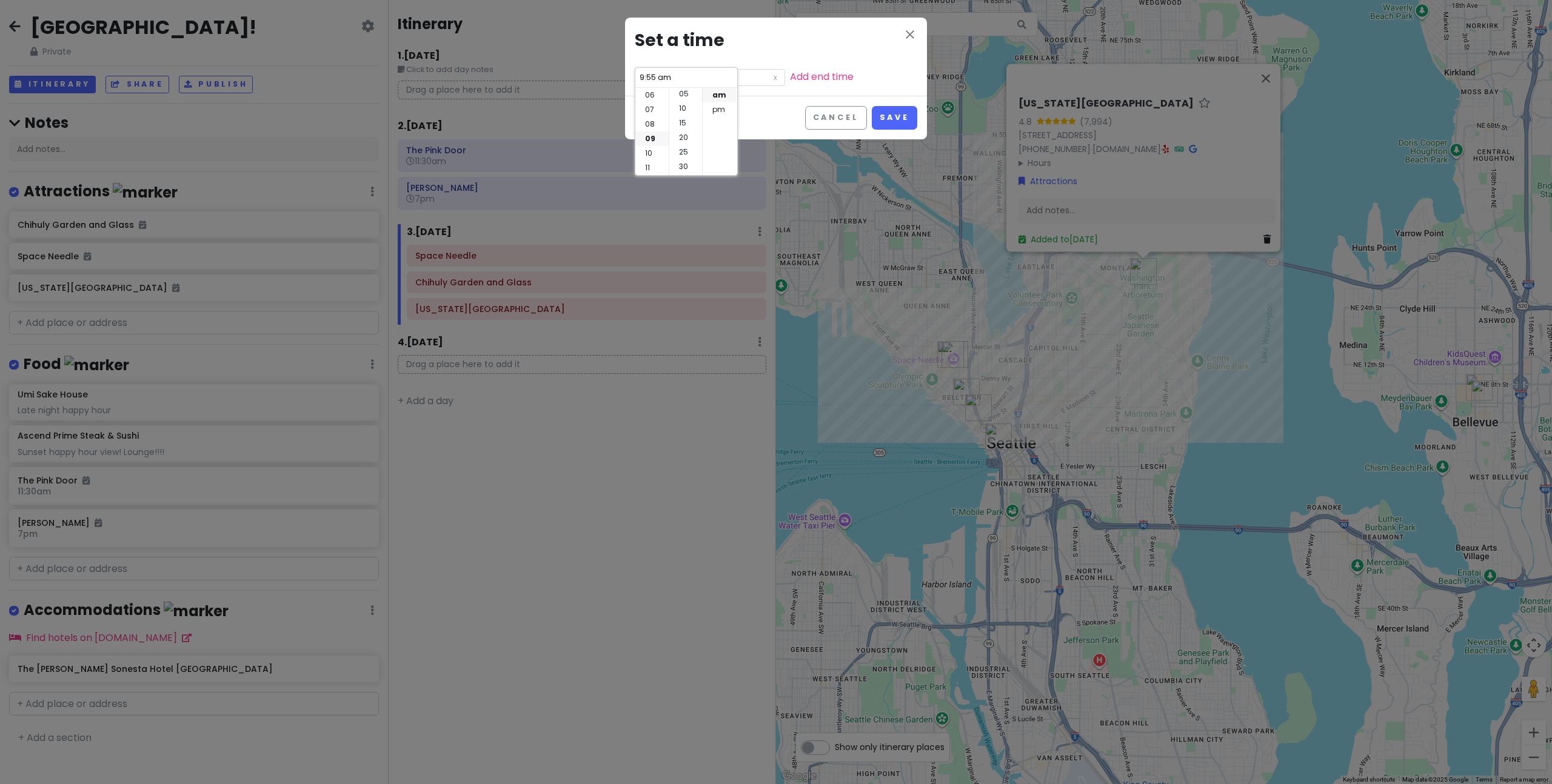
scroll to position [0, 0]
click at [683, 95] on li "00" at bounding box center [686, 95] width 33 height 15
type input "9:00 am"
click at [901, 113] on button "Save" at bounding box center [893, 118] width 45 height 23
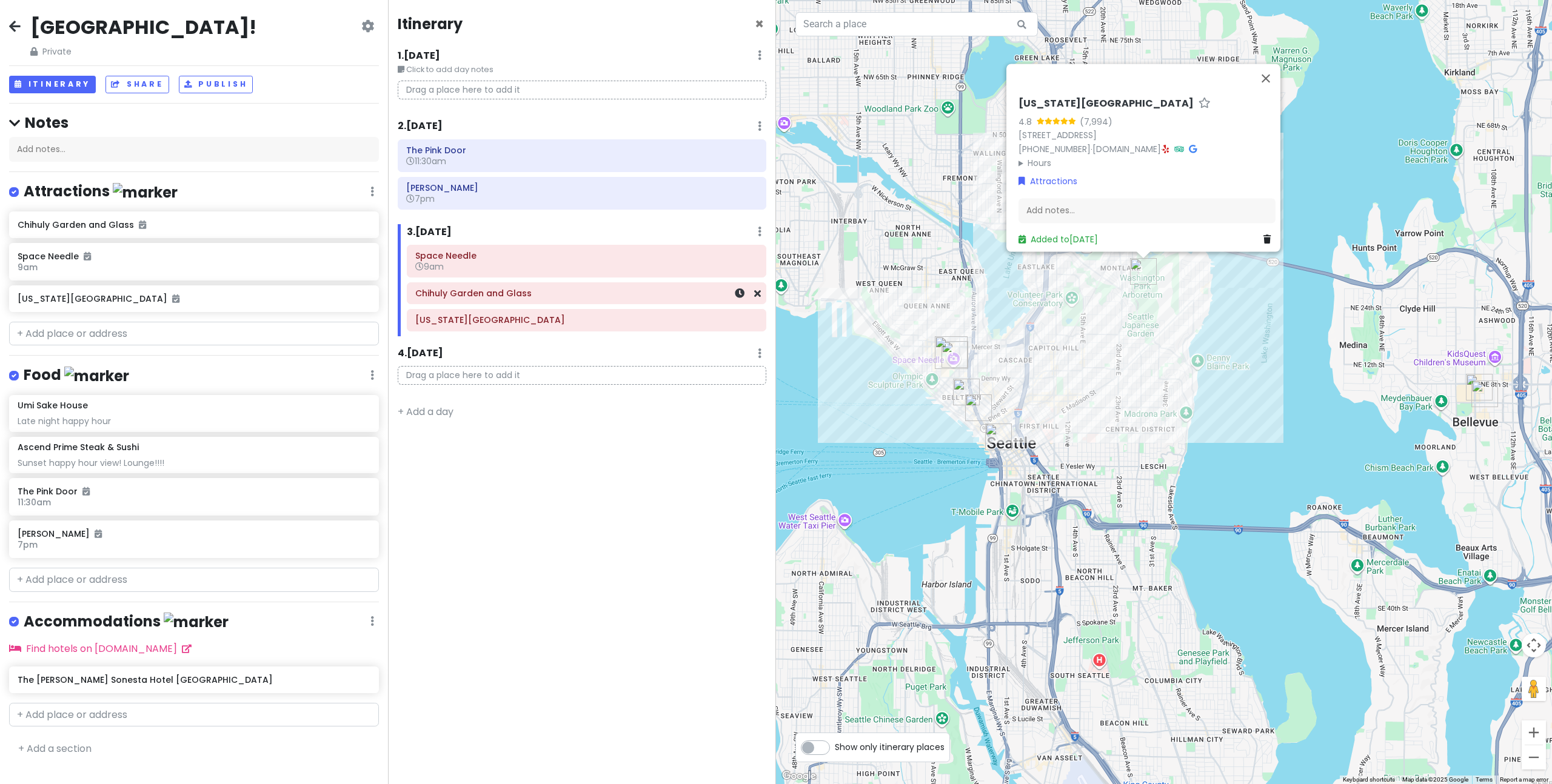
click at [501, 293] on h6 "Chihuly Garden and Glass" at bounding box center [586, 293] width 342 height 11
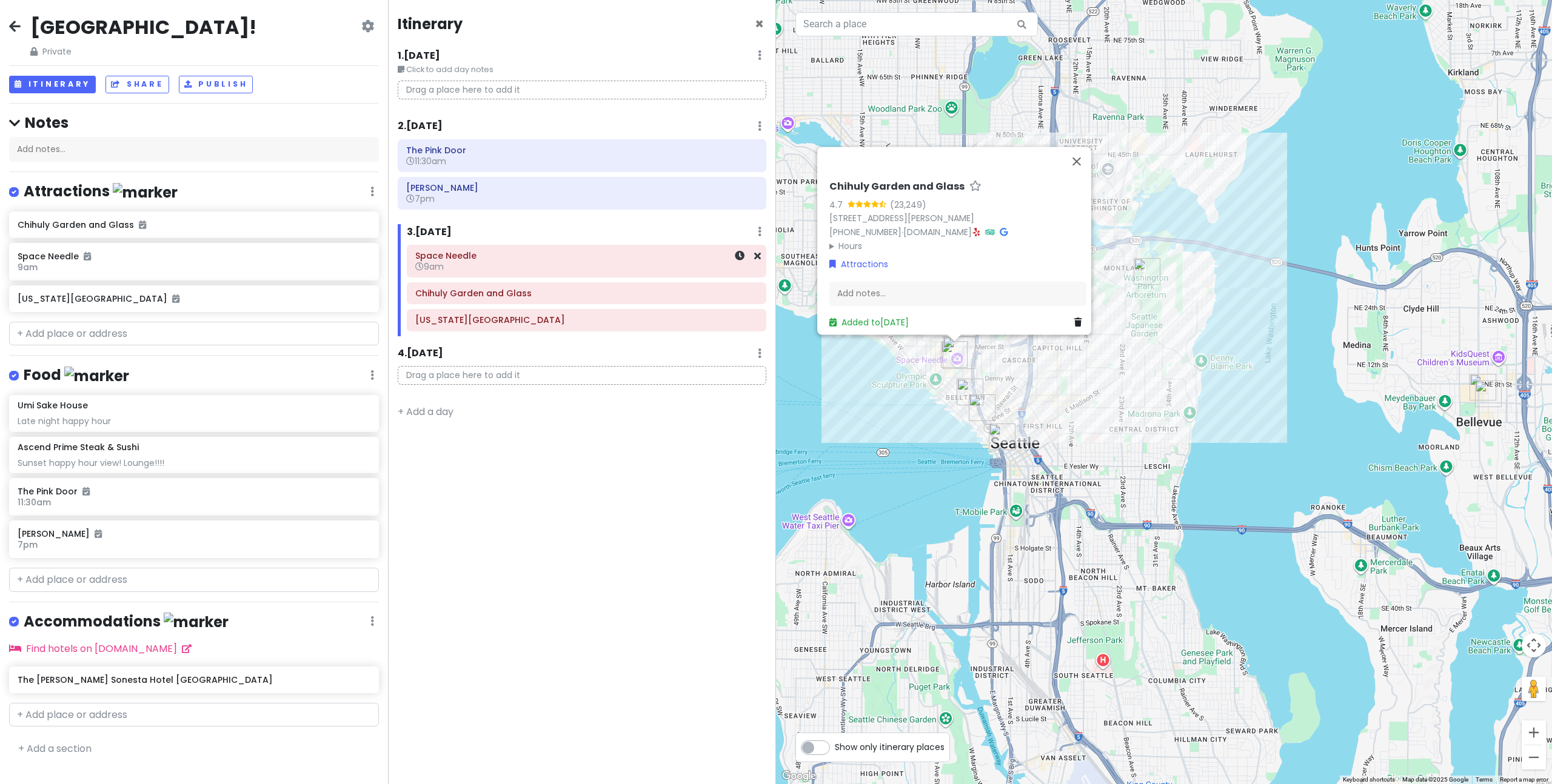
click at [504, 262] on h6 "9am" at bounding box center [586, 266] width 342 height 11
click at [504, 280] on div "Space Needle 9am [GEOGRAPHIC_DATA] and Glass [US_STATE][GEOGRAPHIC_DATA]" at bounding box center [586, 290] width 378 height 92
click at [513, 293] on h6 "Chihuly Garden and Glass" at bounding box center [586, 293] width 342 height 11
click at [740, 294] on icon at bounding box center [740, 293] width 10 height 10
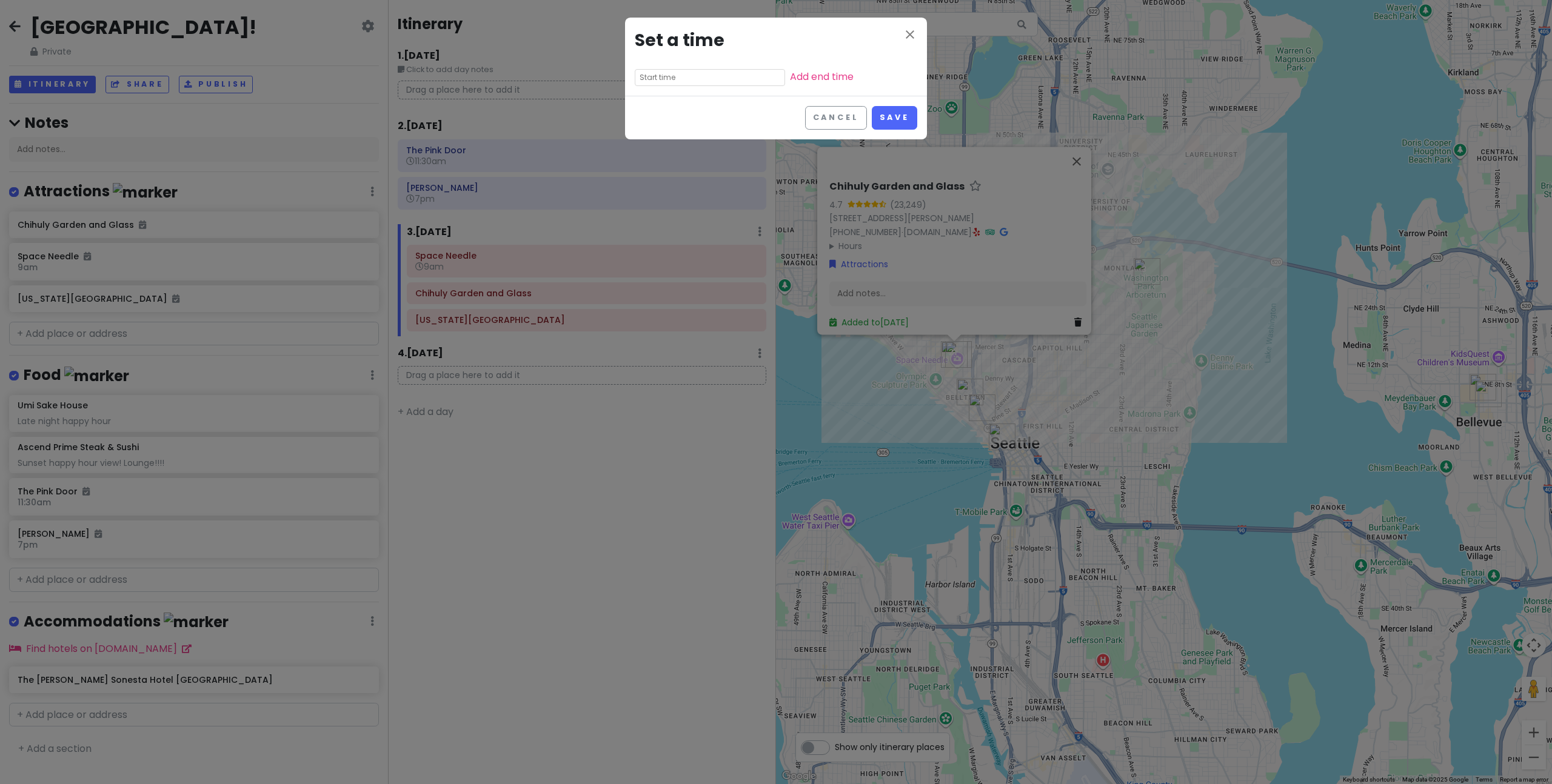
click at [666, 73] on input "text" at bounding box center [709, 77] width 150 height 17
click at [652, 149] on li "10" at bounding box center [652, 153] width 33 height 15
type input "10:55 am"
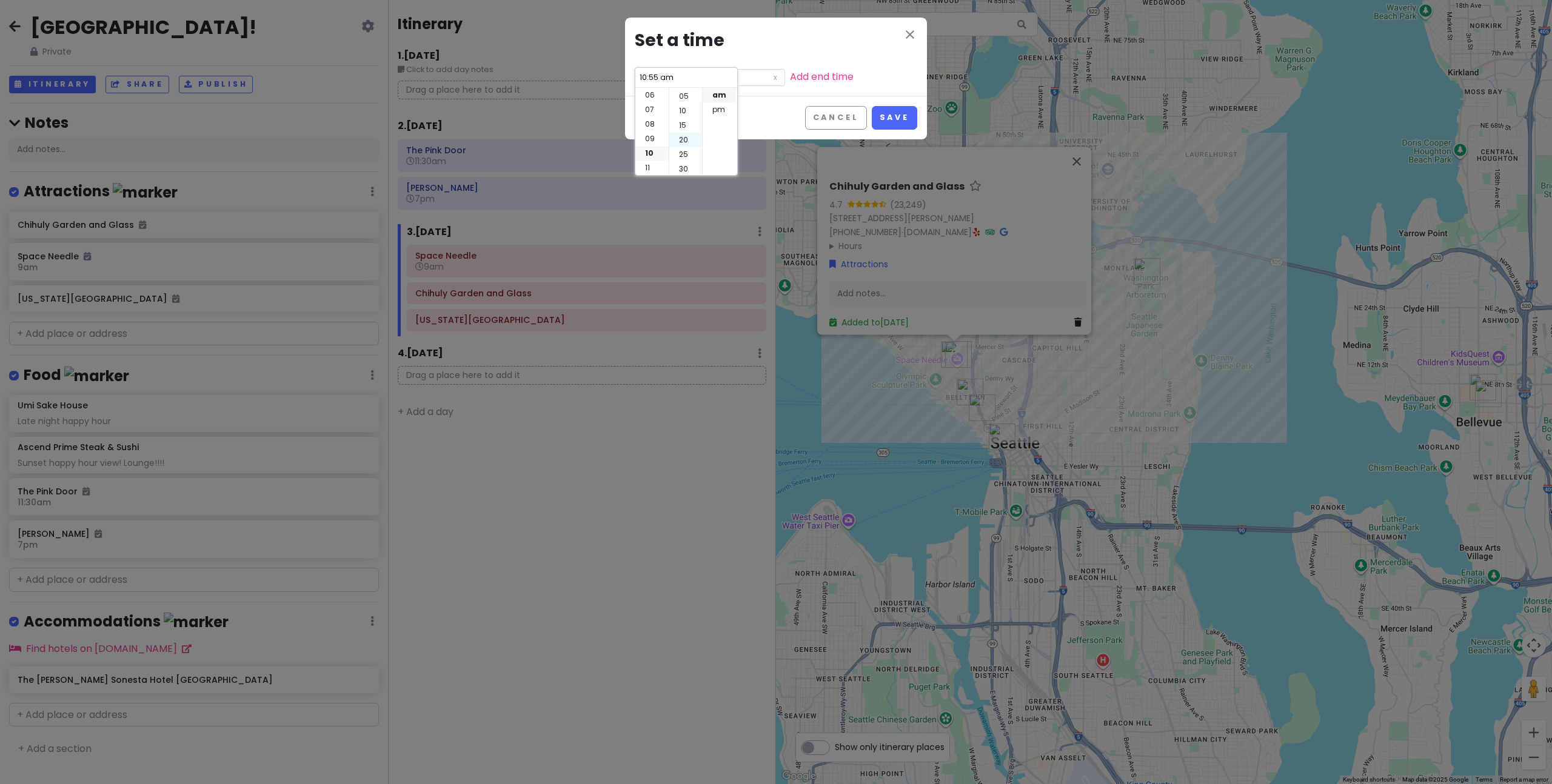
scroll to position [0, 0]
click at [680, 96] on li "00" at bounding box center [686, 95] width 33 height 15
type input "10:00 am"
click at [882, 115] on button "Save" at bounding box center [893, 118] width 45 height 23
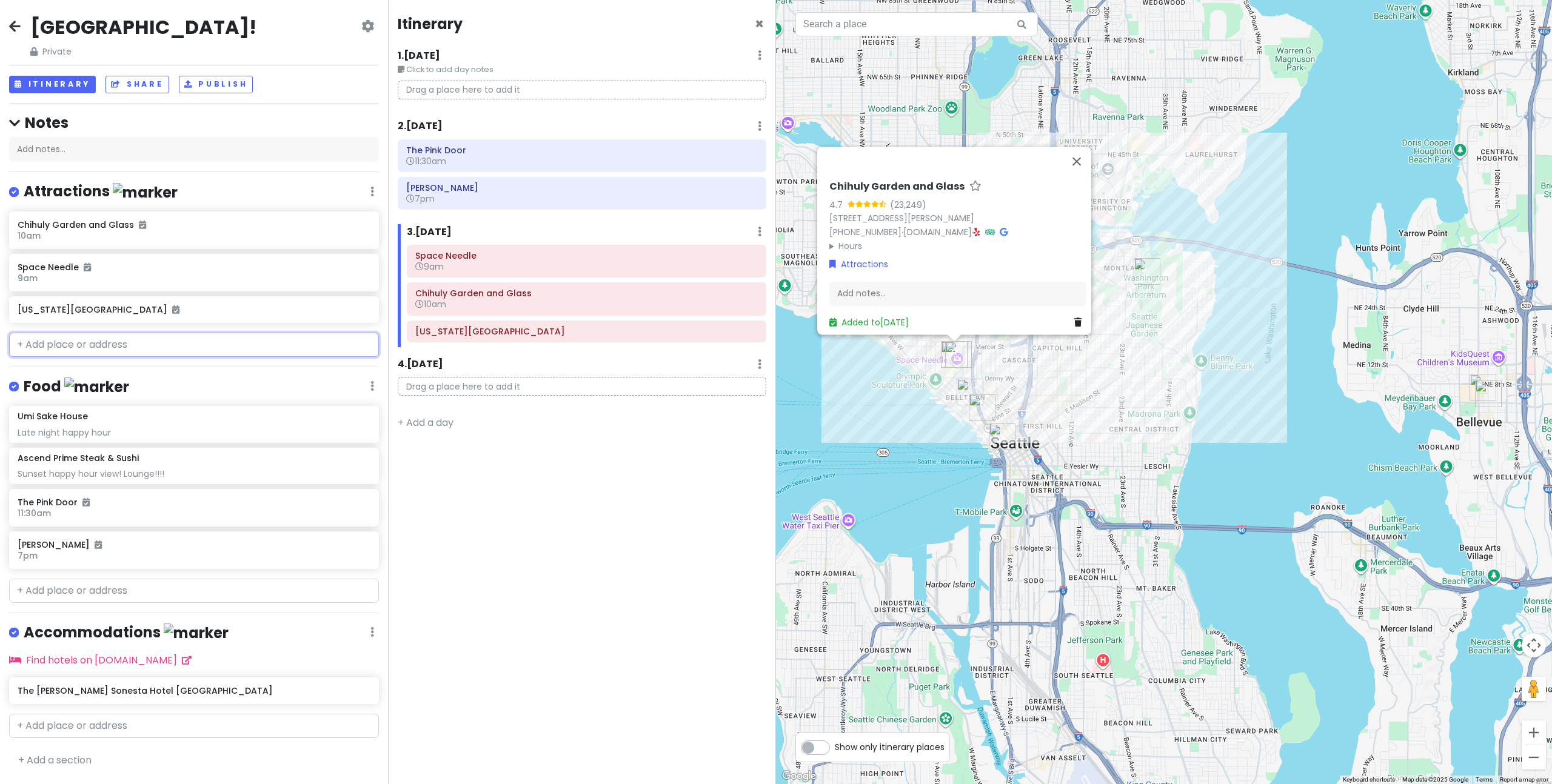
click at [73, 344] on input "text" at bounding box center [193, 344] width 369 height 24
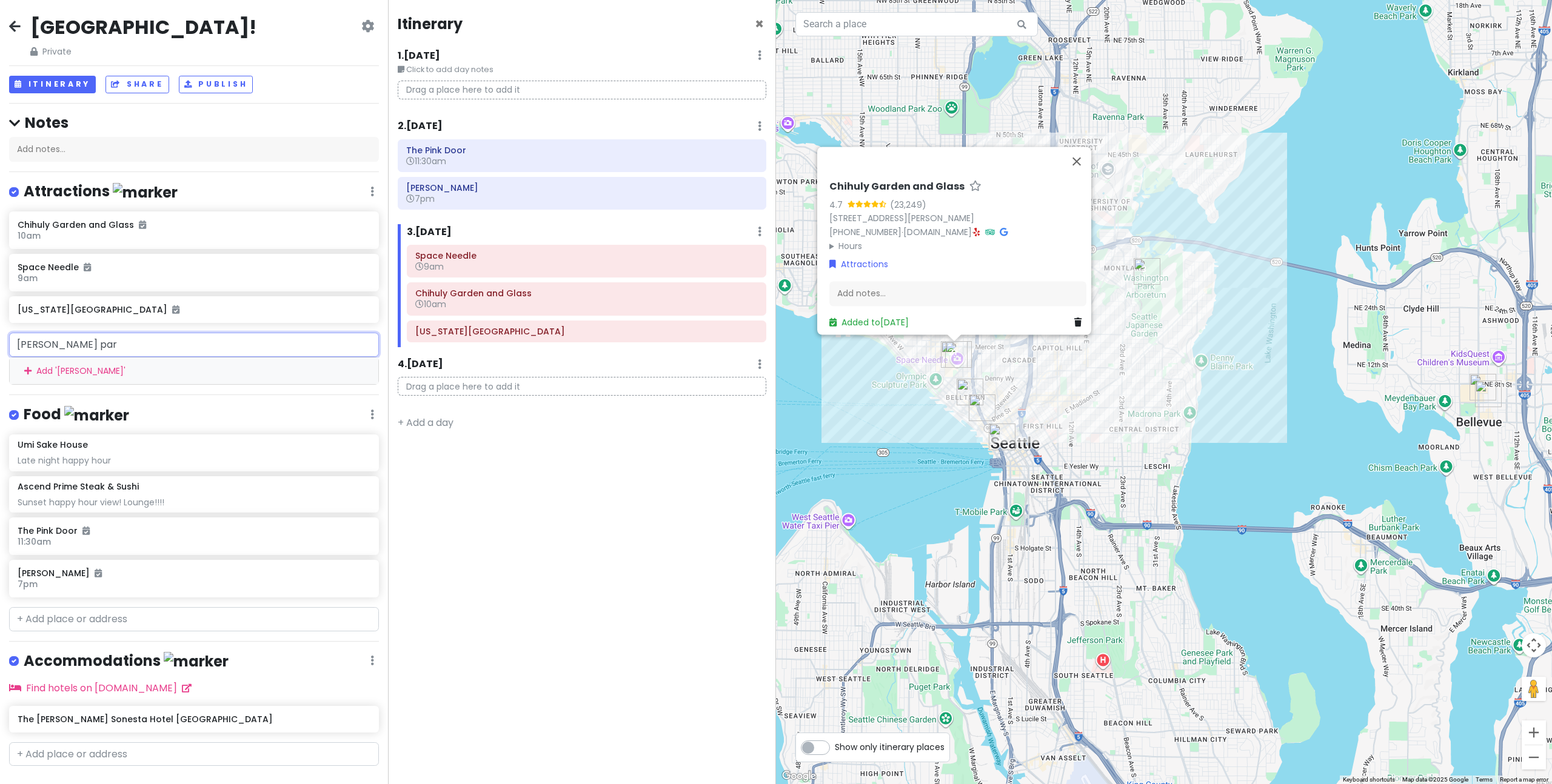
type input "[PERSON_NAME]"
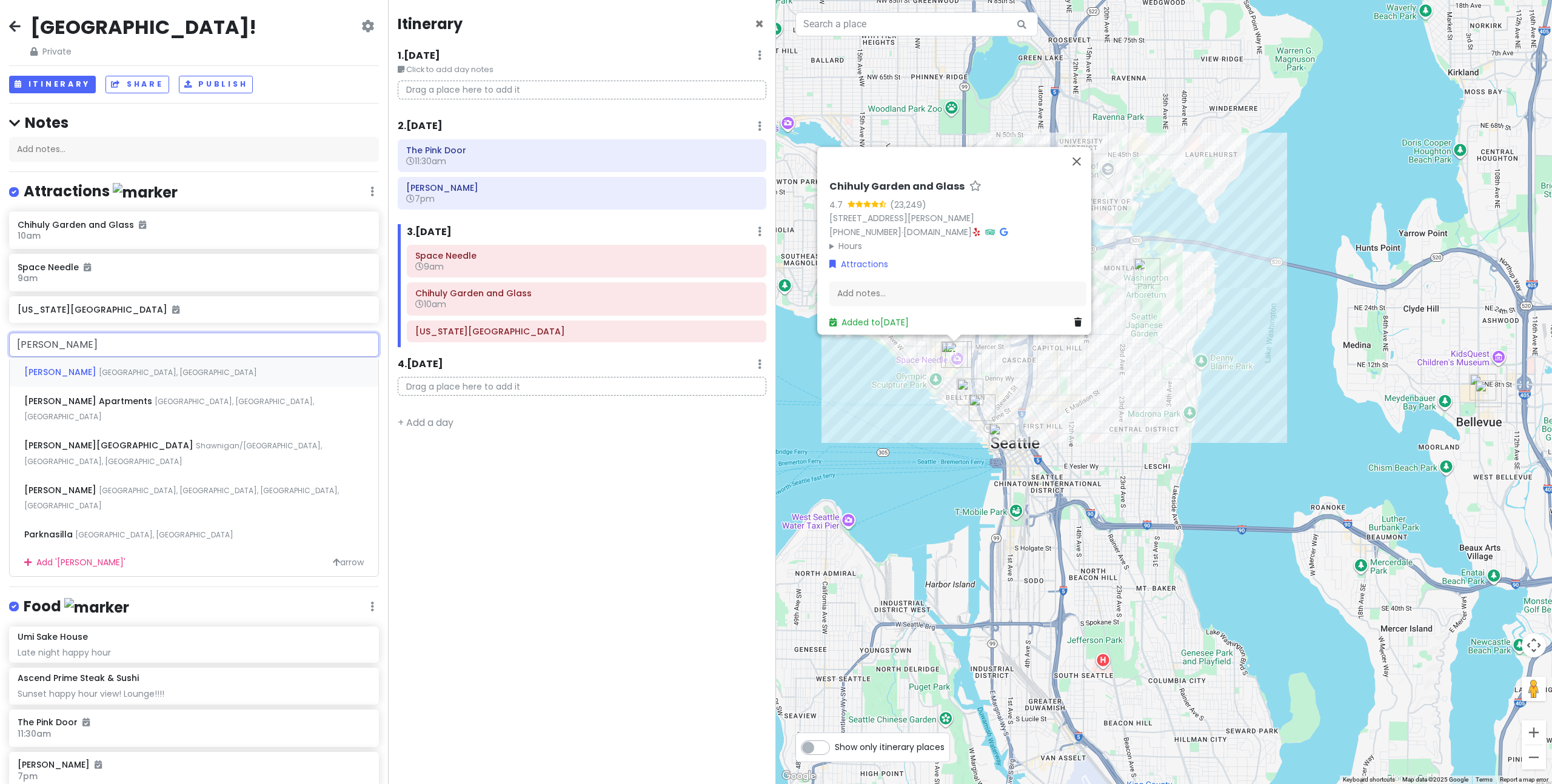
click at [108, 368] on span "[GEOGRAPHIC_DATA], [GEOGRAPHIC_DATA]" at bounding box center [178, 372] width 159 height 11
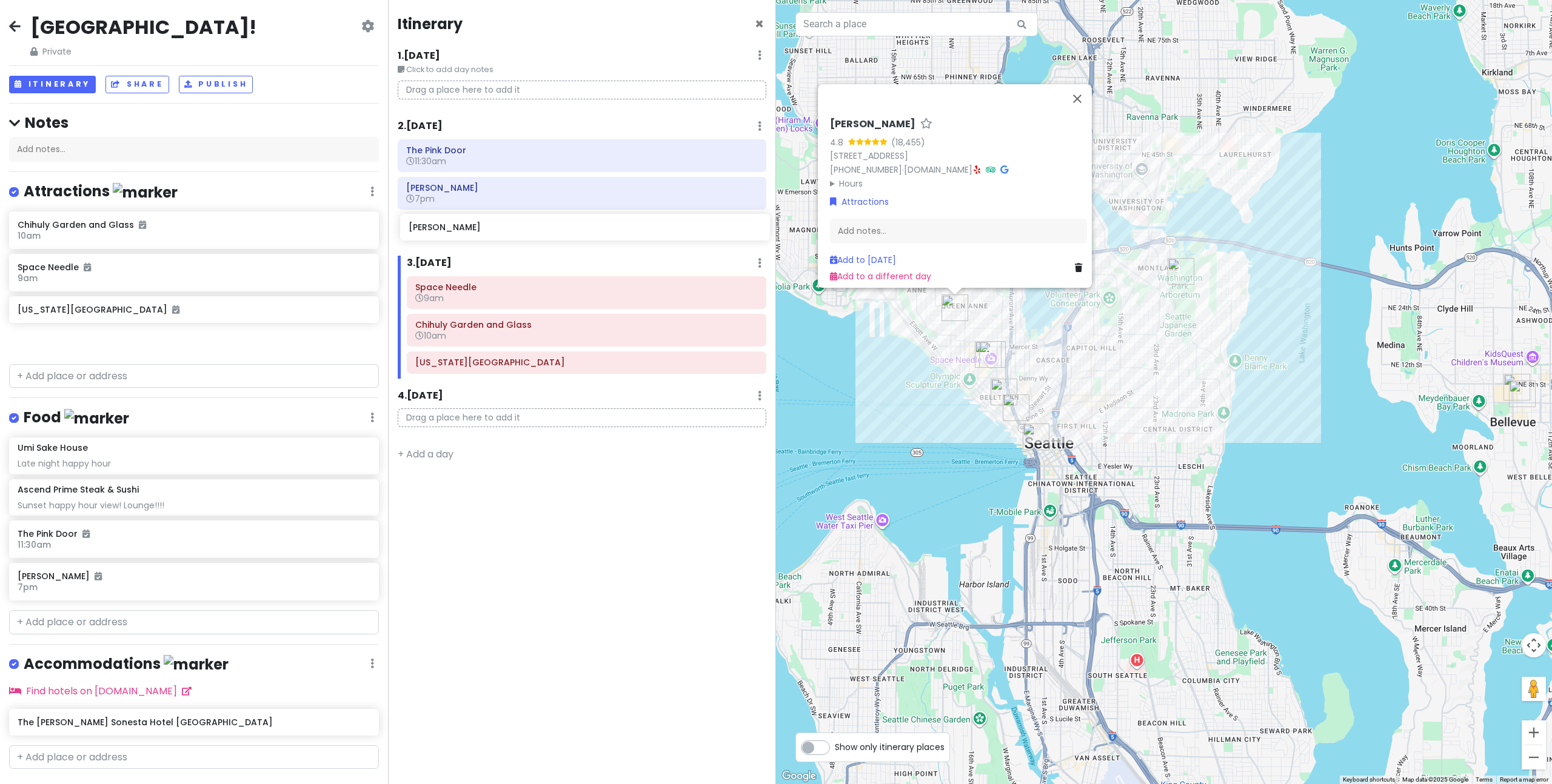
drag, startPoint x: 161, startPoint y: 340, endPoint x: 552, endPoint y: 227, distance: 407.0
click at [552, 227] on div "[GEOGRAPHIC_DATA]! Private Change Dates Make a Copy Delete Trip Go Pro ⚡️ Give …" at bounding box center [776, 392] width 1552 height 784
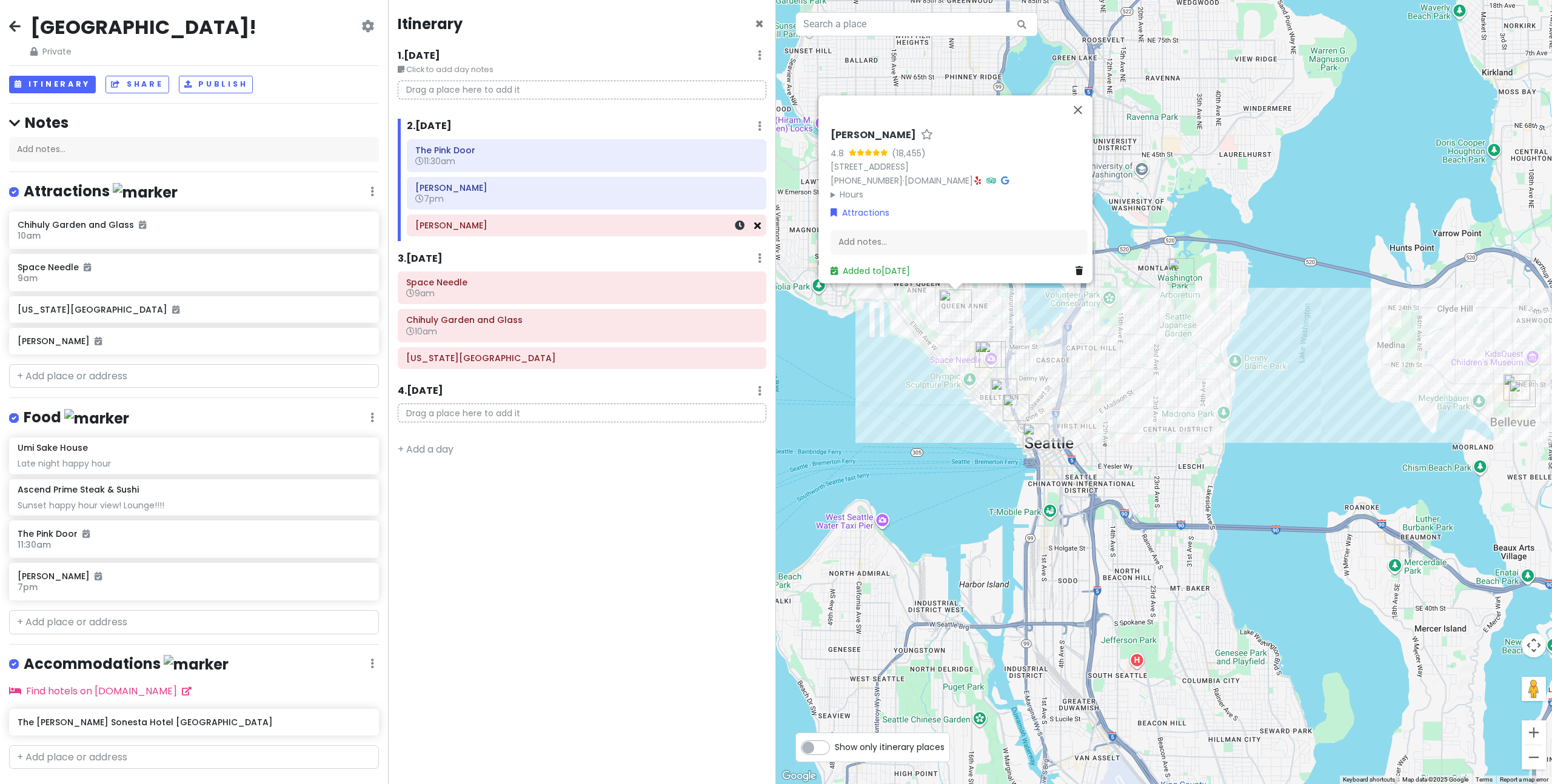
click at [757, 229] on icon at bounding box center [757, 225] width 7 height 10
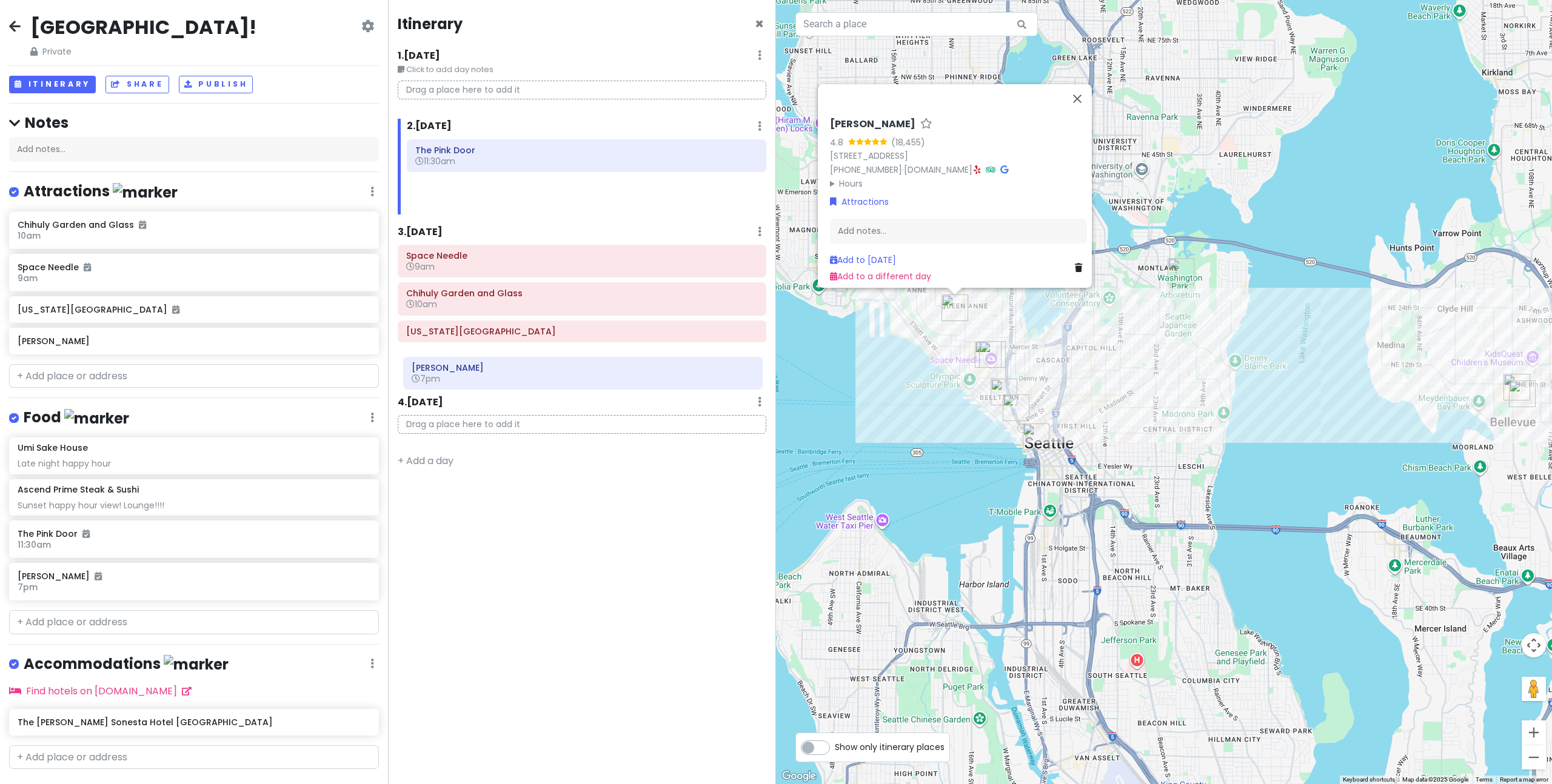
drag, startPoint x: 502, startPoint y: 190, endPoint x: 498, endPoint y: 371, distance: 181.0
click at [498, 371] on div "Itinerary × 1 . [DATE] Edit Day Notes Delete Day Click to add day notes Drag a …" at bounding box center [581, 392] width 388 height 784
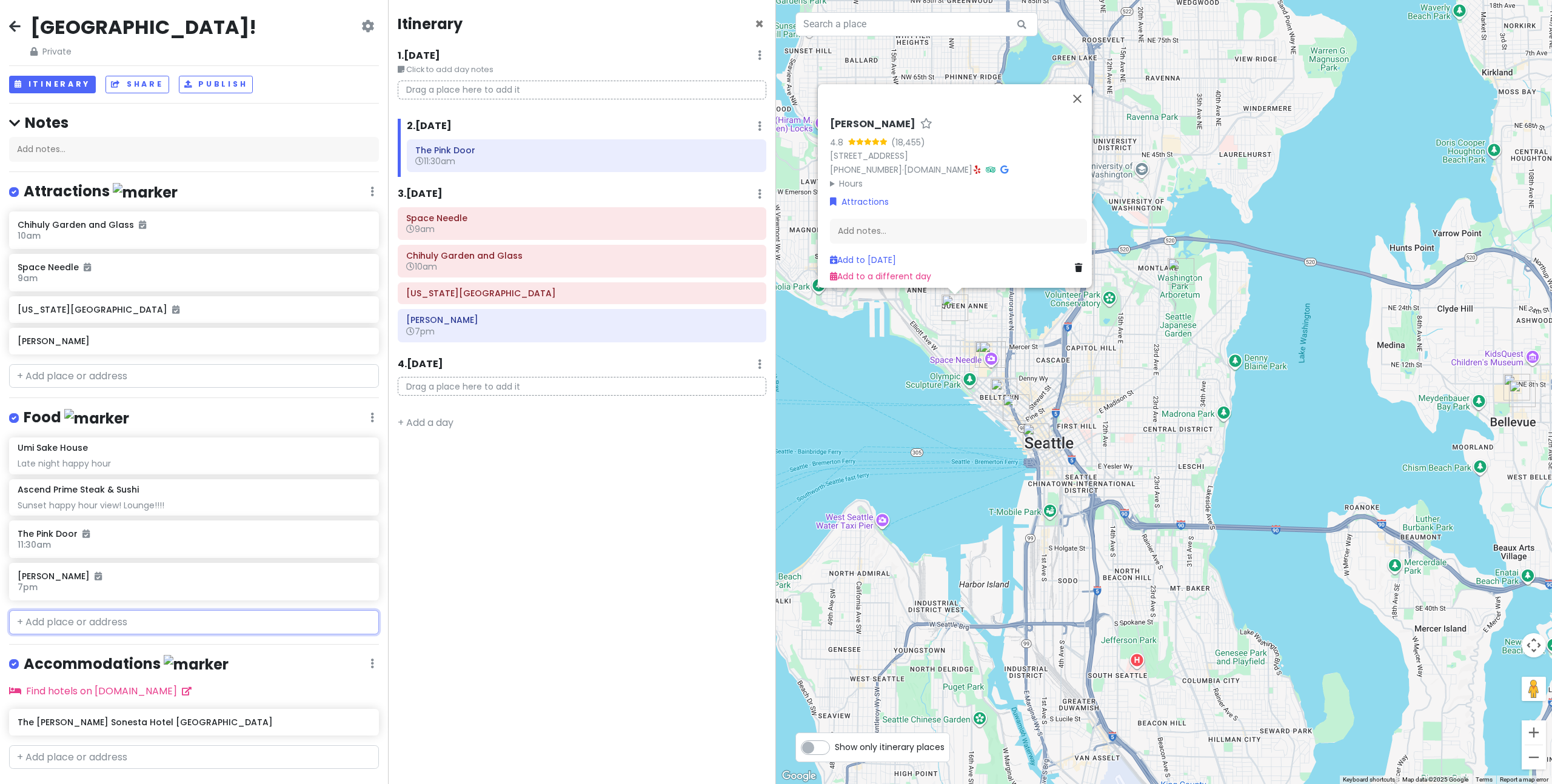
click at [188, 621] on input "text" at bounding box center [193, 622] width 369 height 24
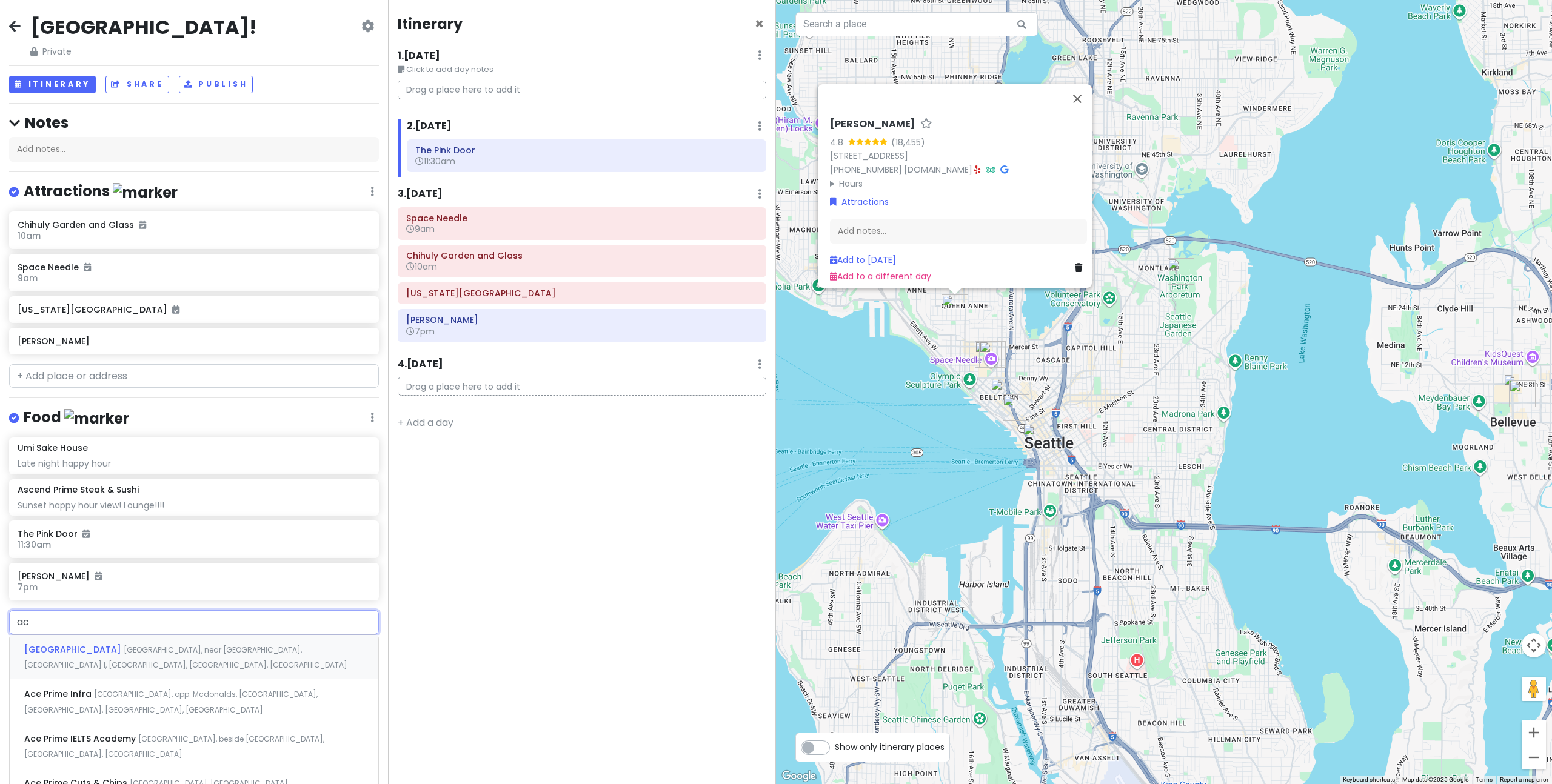
type input "a"
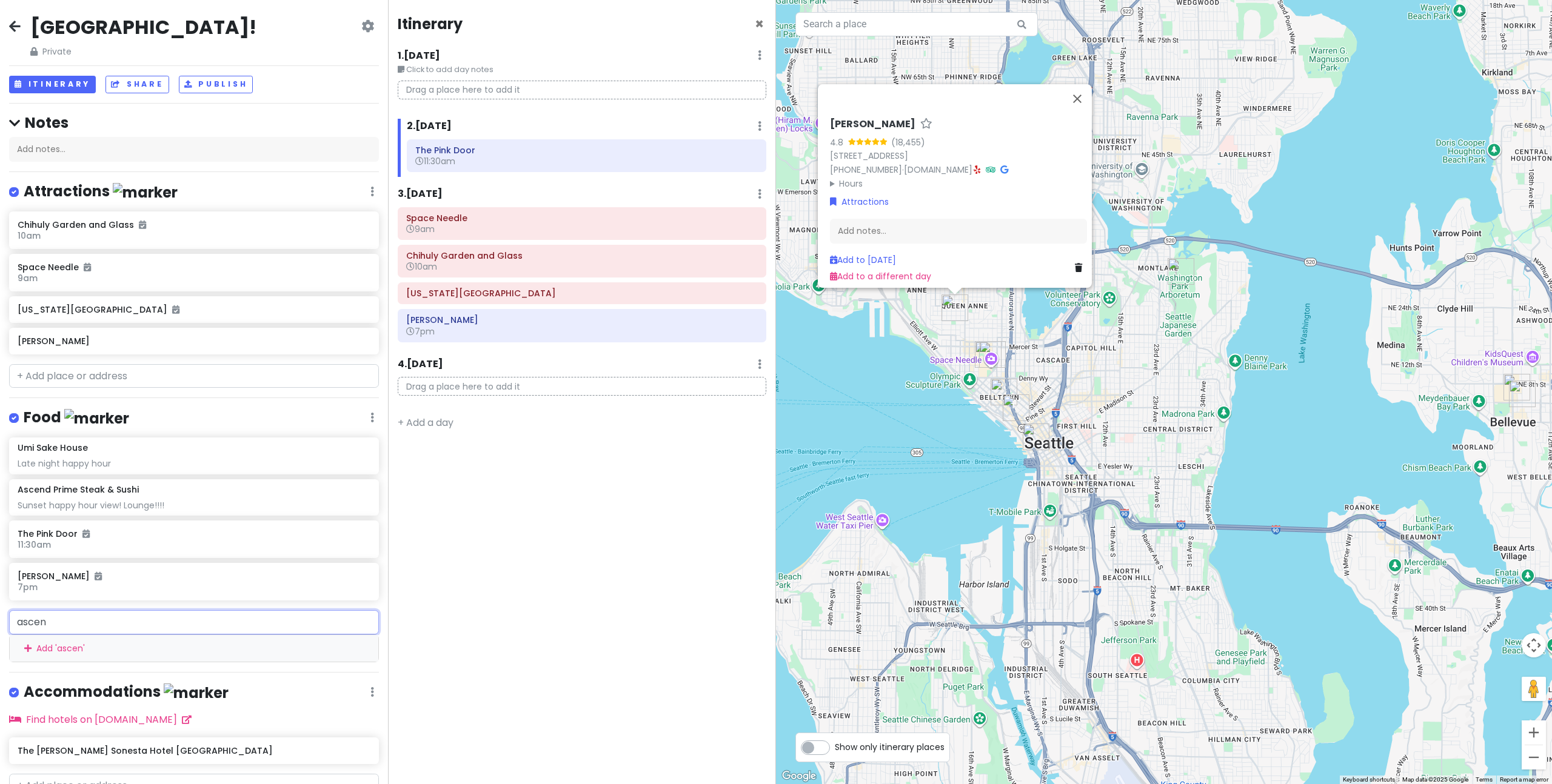
type input "ascend"
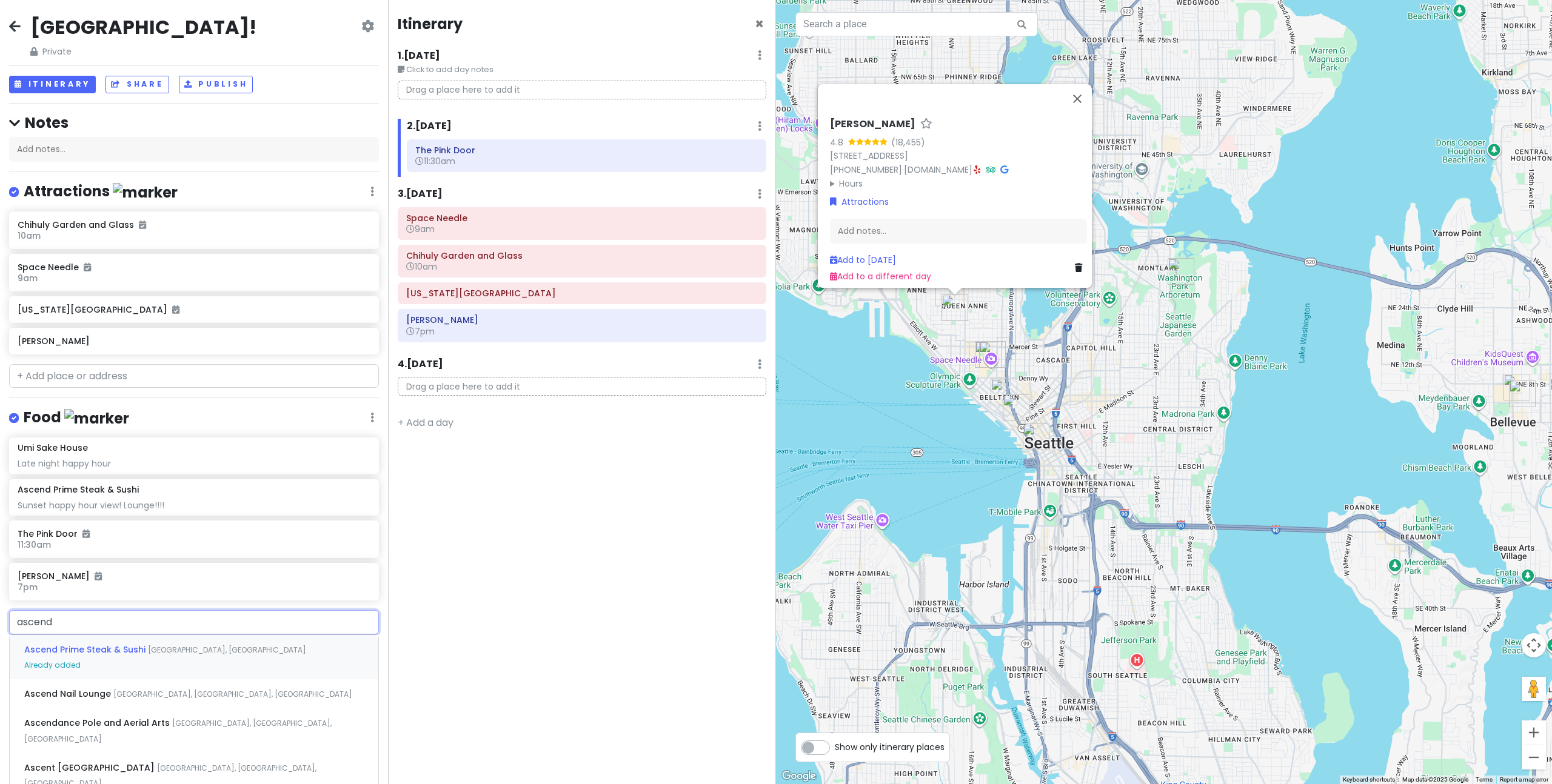
click at [168, 651] on span "[GEOGRAPHIC_DATA], [GEOGRAPHIC_DATA]" at bounding box center [227, 650] width 159 height 11
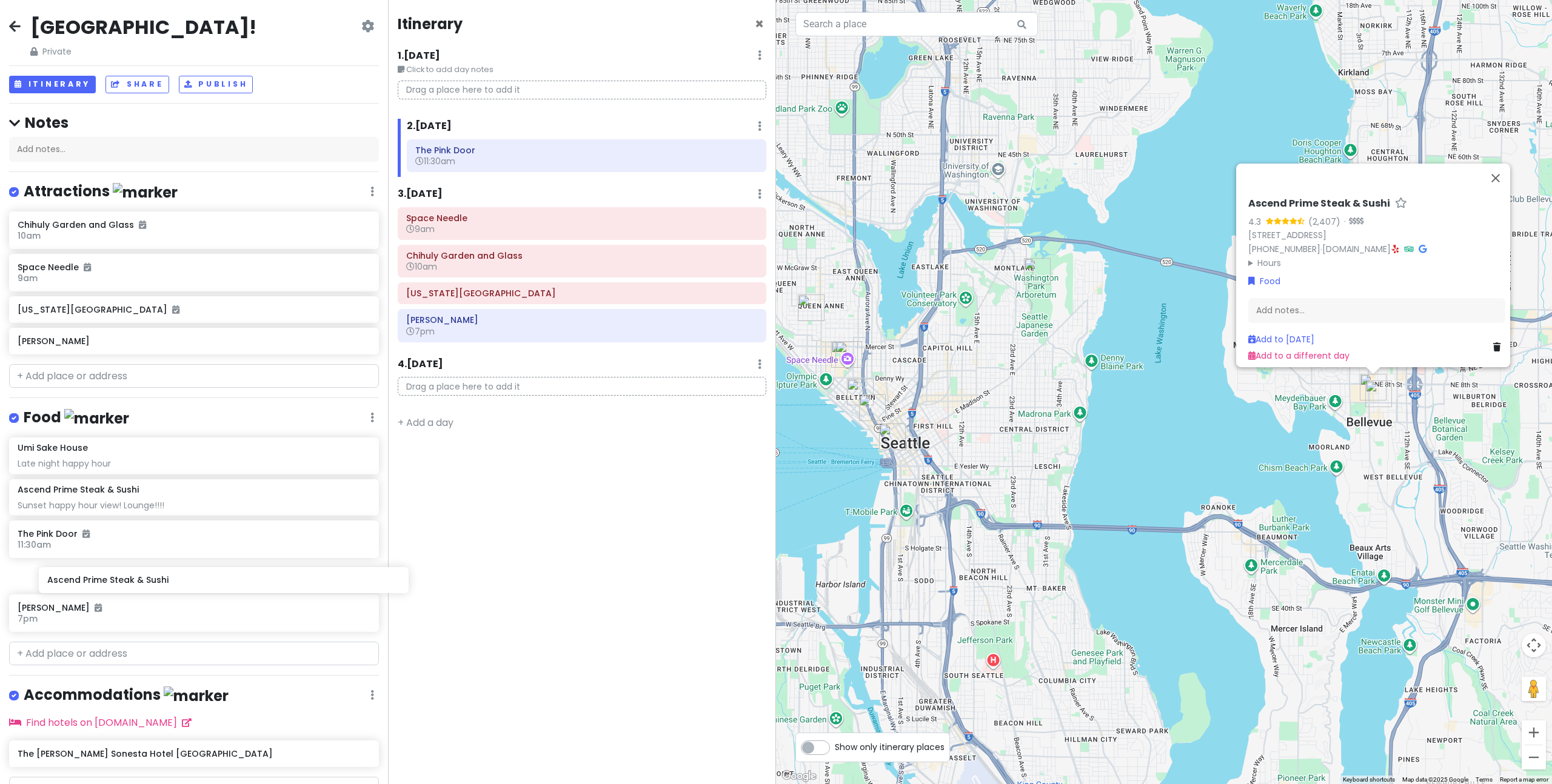
scroll to position [1, 0]
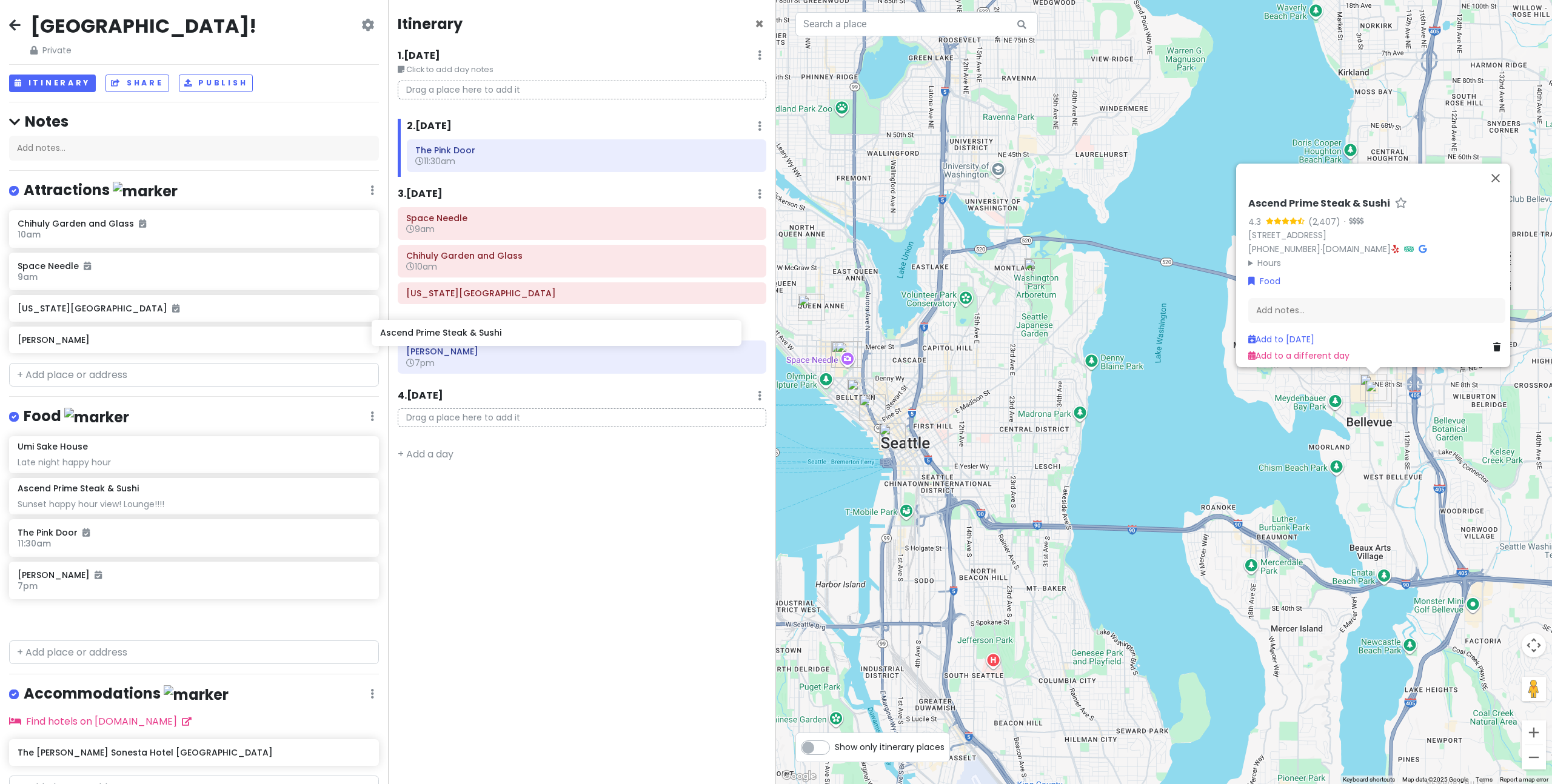
drag, startPoint x: 291, startPoint y: 619, endPoint x: 665, endPoint y: 331, distance: 472.0
click at [665, 331] on div "[GEOGRAPHIC_DATA]! Private Change Dates Make a Copy Delete Trip Go Pro ⚡️ Give …" at bounding box center [776, 392] width 1552 height 784
